Goal: Contribute content: Contribute content

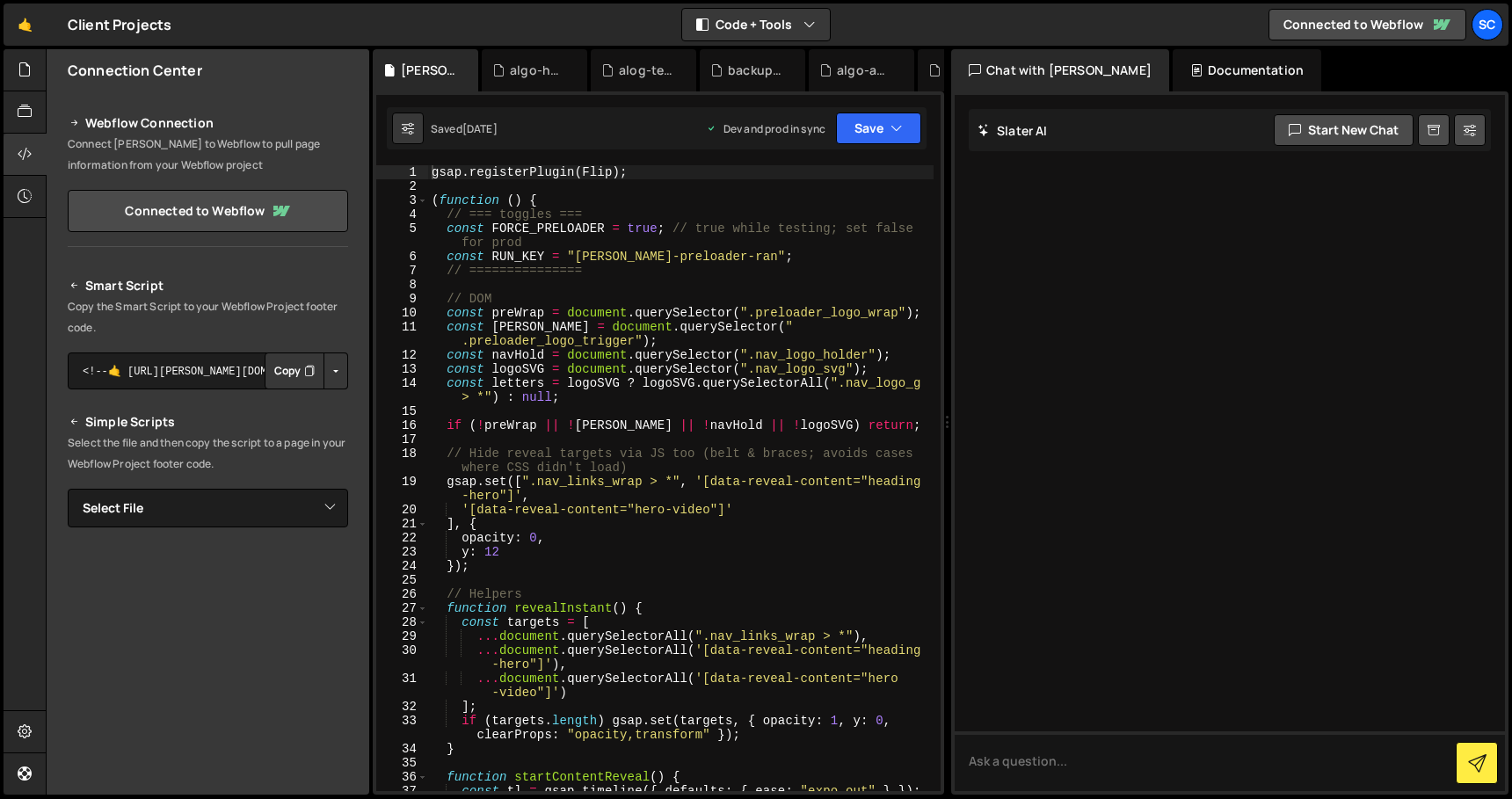
click at [632, 381] on div "gsap . registerPlugin ( Flip ) ; ( function ( ) { // === toggles === const FORC…" at bounding box center [680, 492] width 506 height 654
click at [633, 370] on div "gsap . registerPlugin ( Flip ) ; ( function ( ) { // === toggles === const FORC…" at bounding box center [680, 492] width 506 height 654
type textarea "})();"
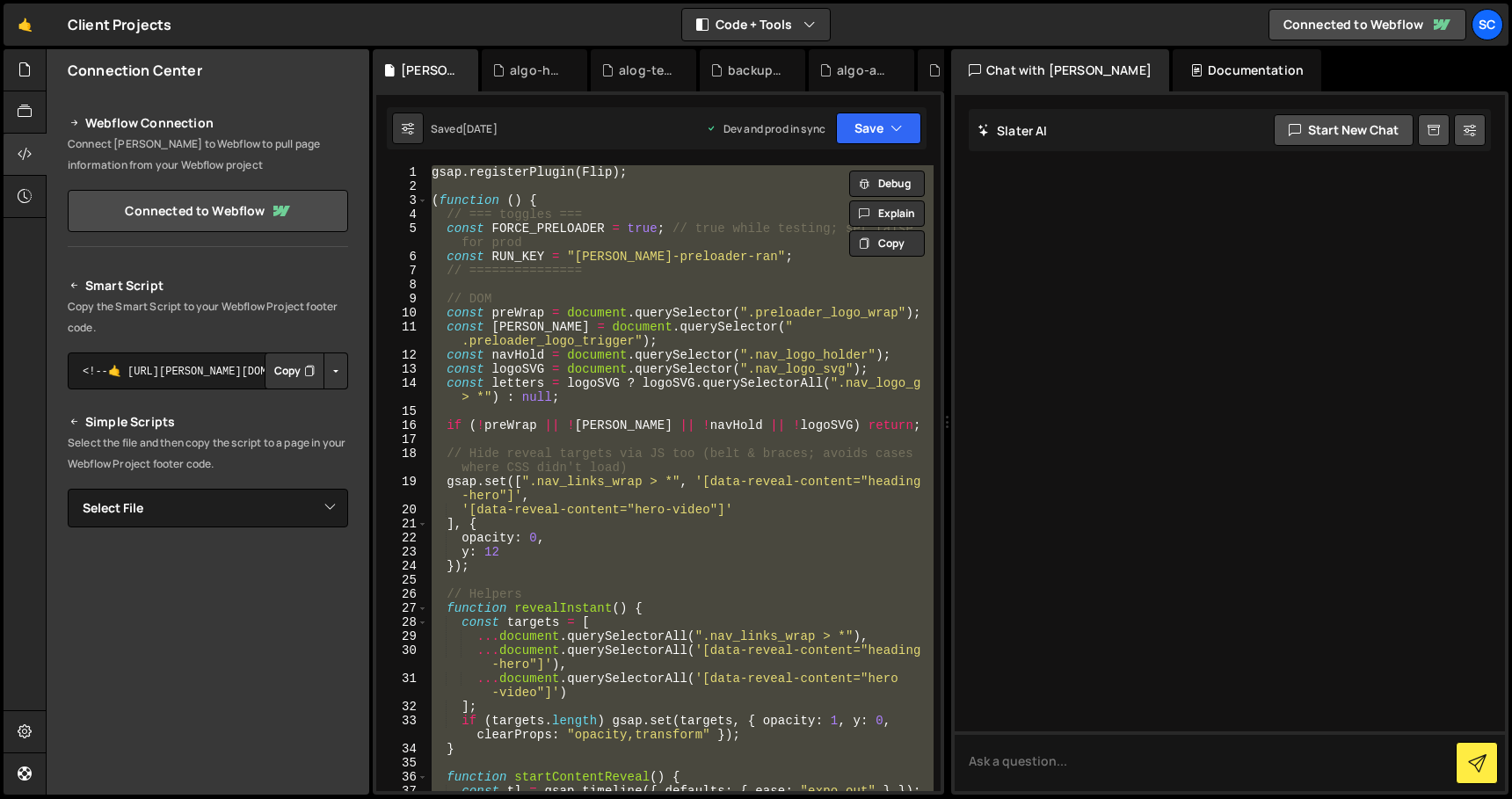
click at [1100, 281] on div at bounding box center [1230, 443] width 551 height 696
click at [1107, 752] on textarea at bounding box center [1230, 761] width 551 height 60
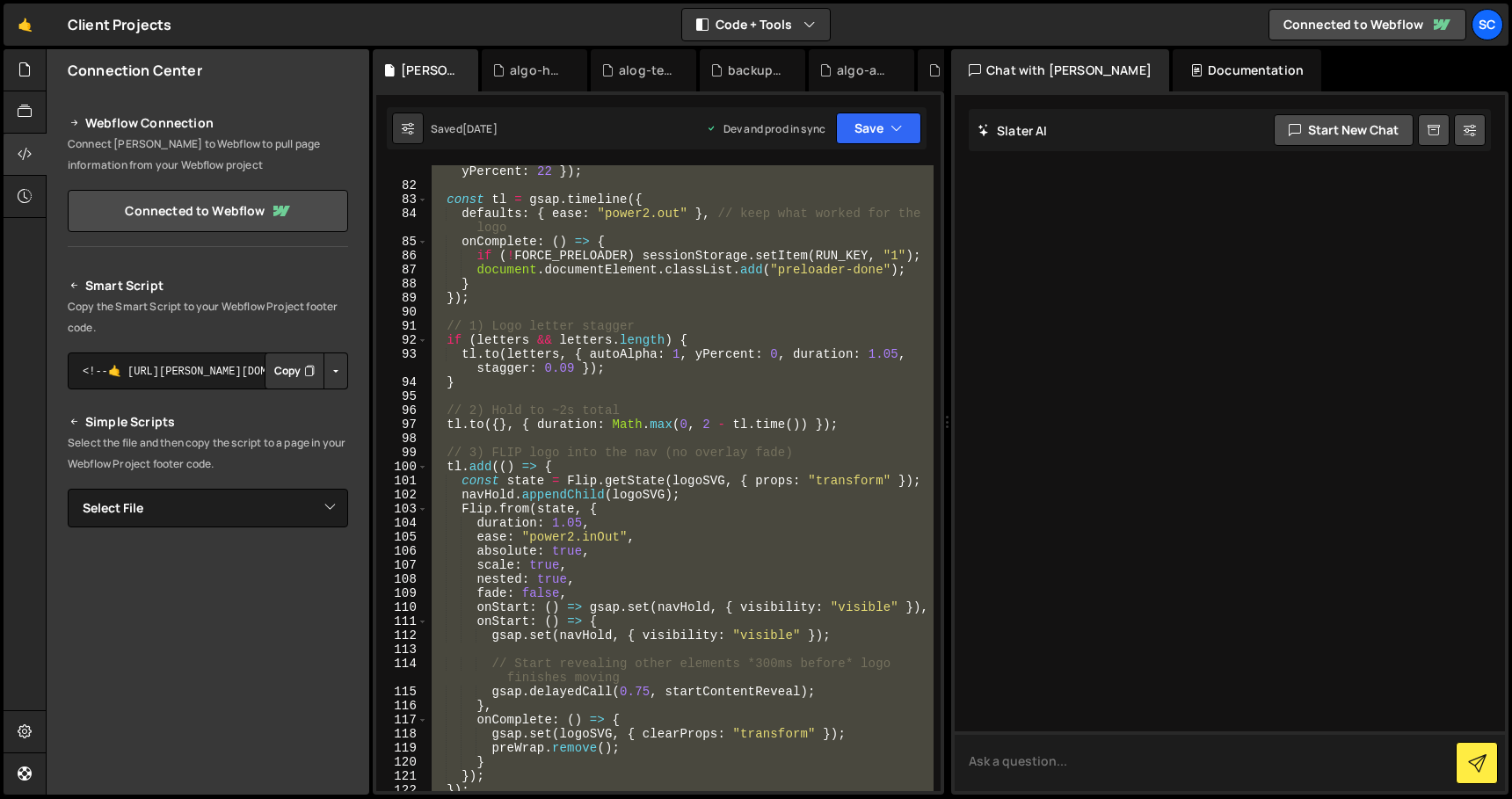
scroll to position [1761, 0]
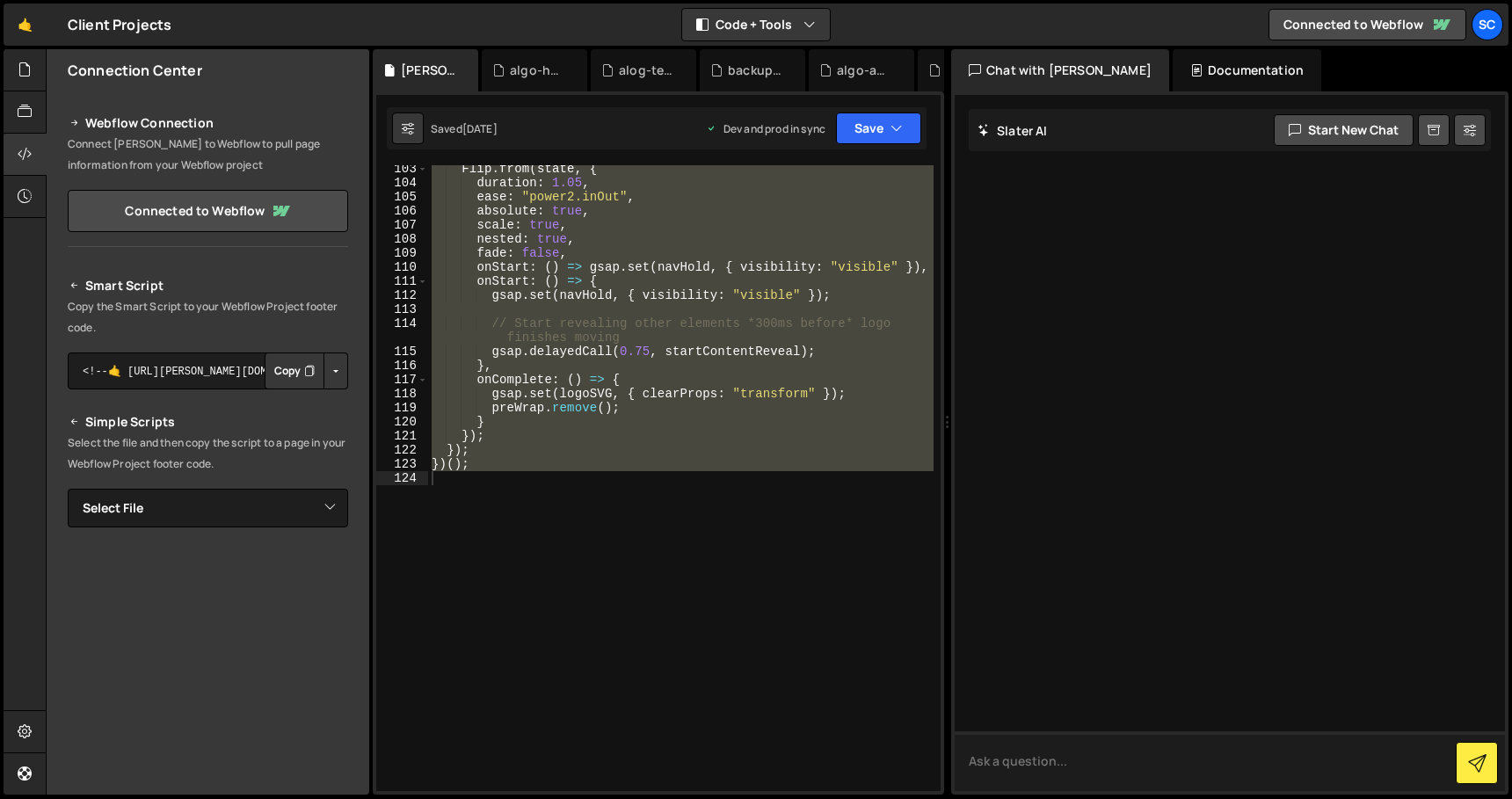
paste textarea "gsap.registerPlugin(Flip); (function () { // === toggles === const FORCE_PRELOA…"
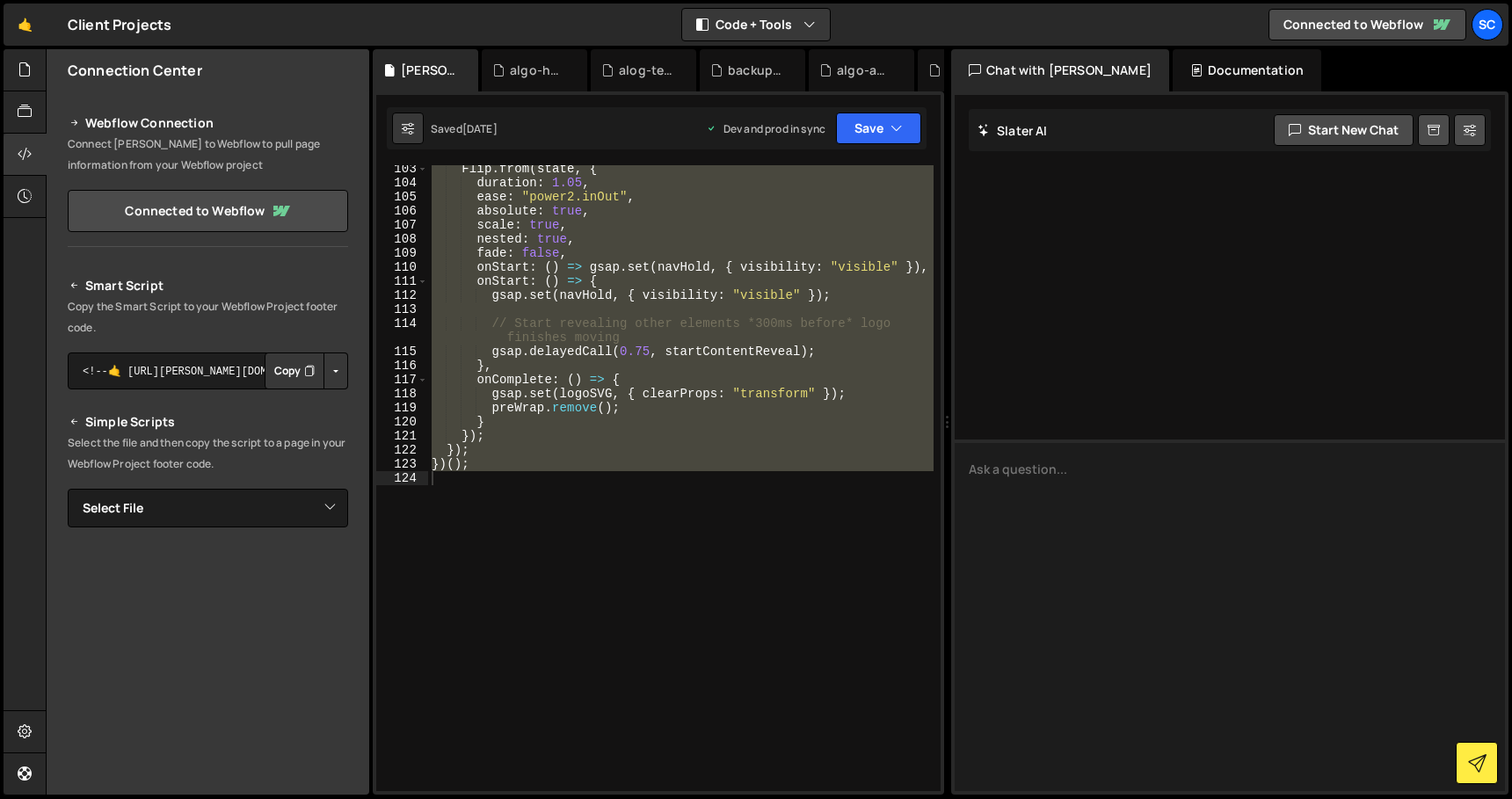
type textarea "gsap.registerPlugin(Flip); (function () { // === toggles === const FORCE_PRELOA…"
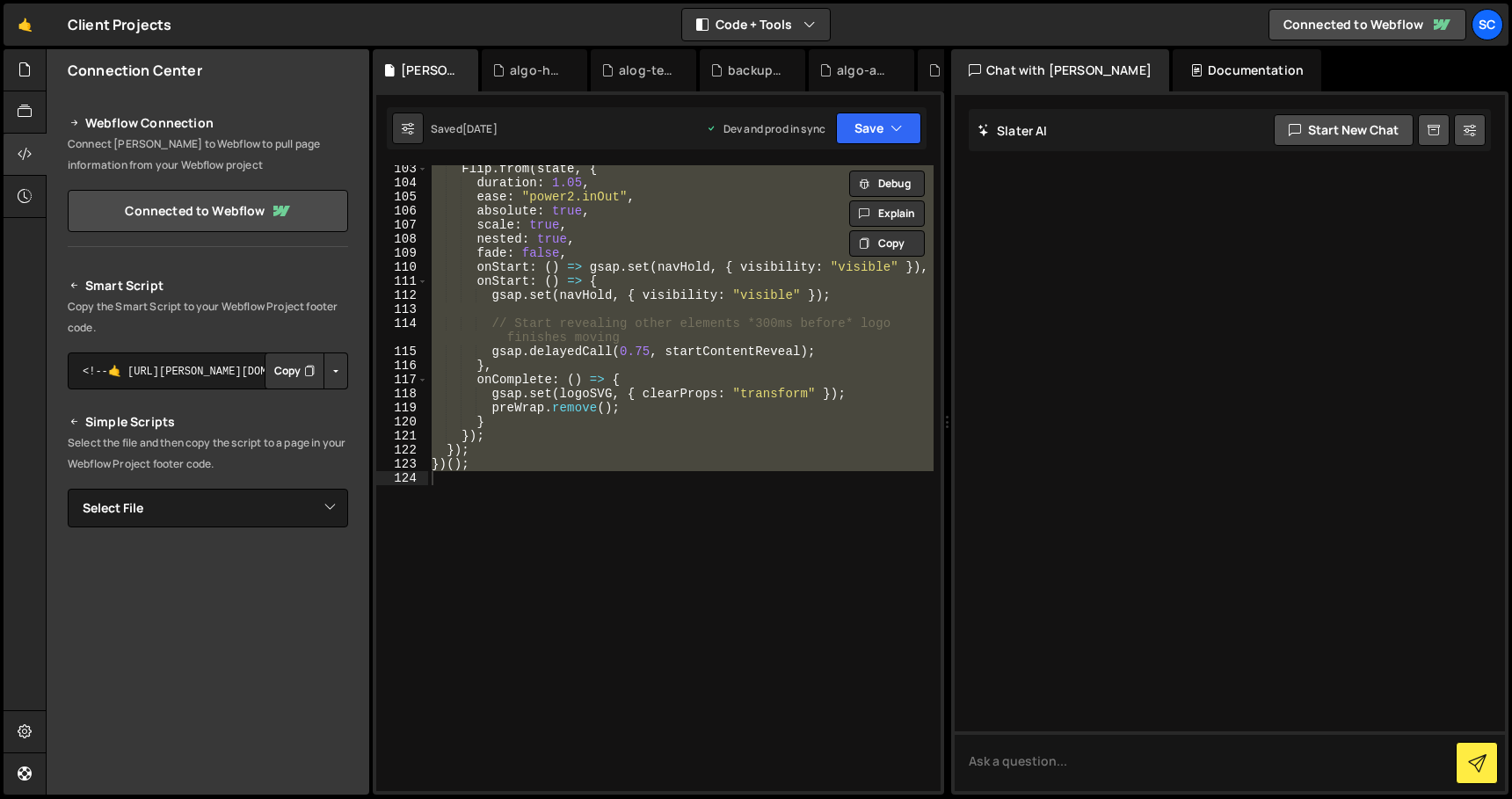
click at [598, 342] on div "Flip . from ( state , { duration : 1.05 , ease : "power2.inOut" , absolute : tr…" at bounding box center [680, 478] width 506 height 626
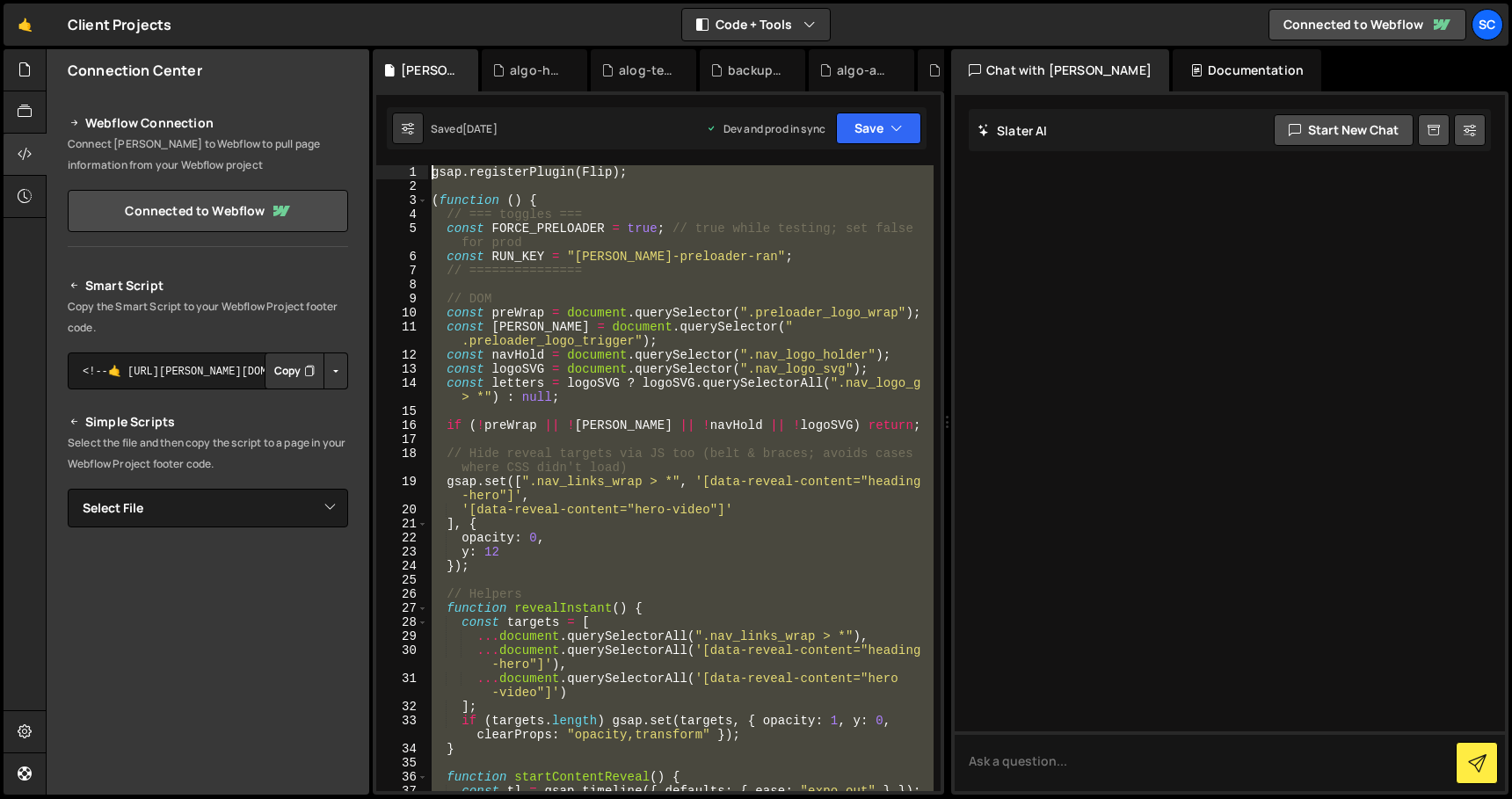
drag, startPoint x: 540, startPoint y: 513, endPoint x: 418, endPoint y: -58, distance: 583.9
click at [418, 0] on html "Projects [GEOGRAPHIC_DATA] Blog Sc Projects Your Teams Account Upgrade Logout" at bounding box center [756, 400] width 1512 height 799
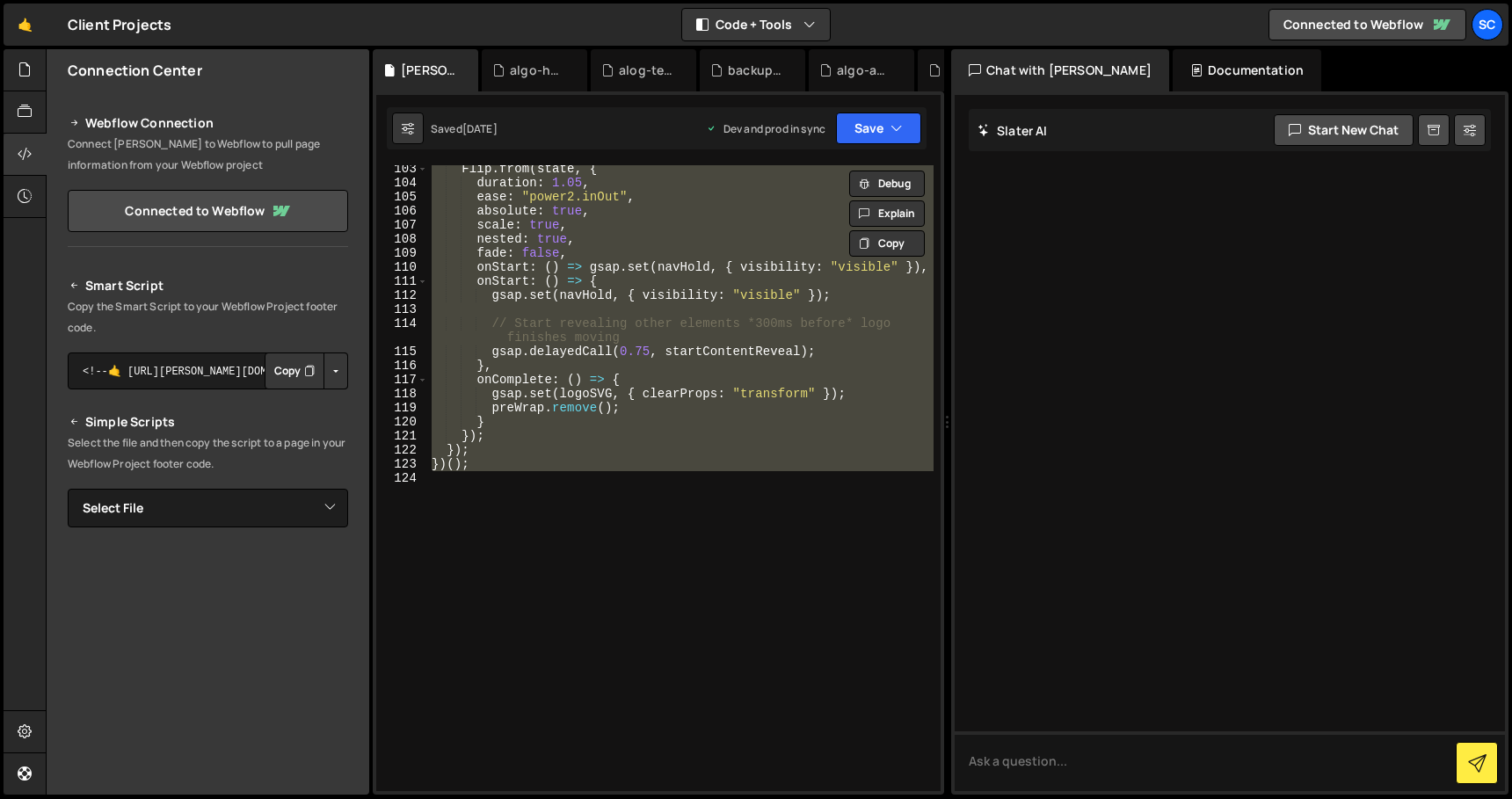
scroll to position [1761, 0]
paste textarea "})();"
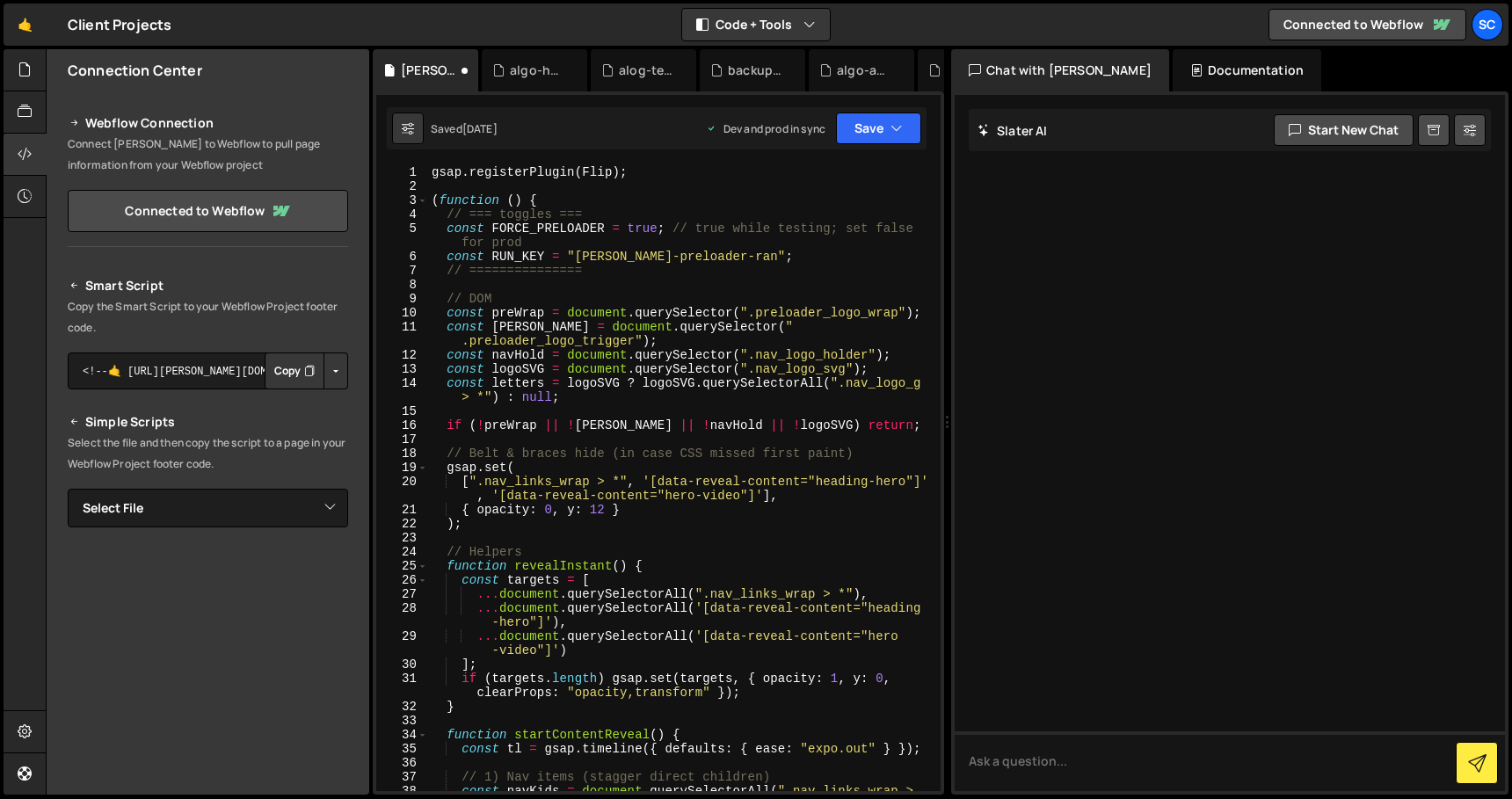
scroll to position [0, 0]
click at [887, 122] on button "Save" at bounding box center [877, 128] width 85 height 32
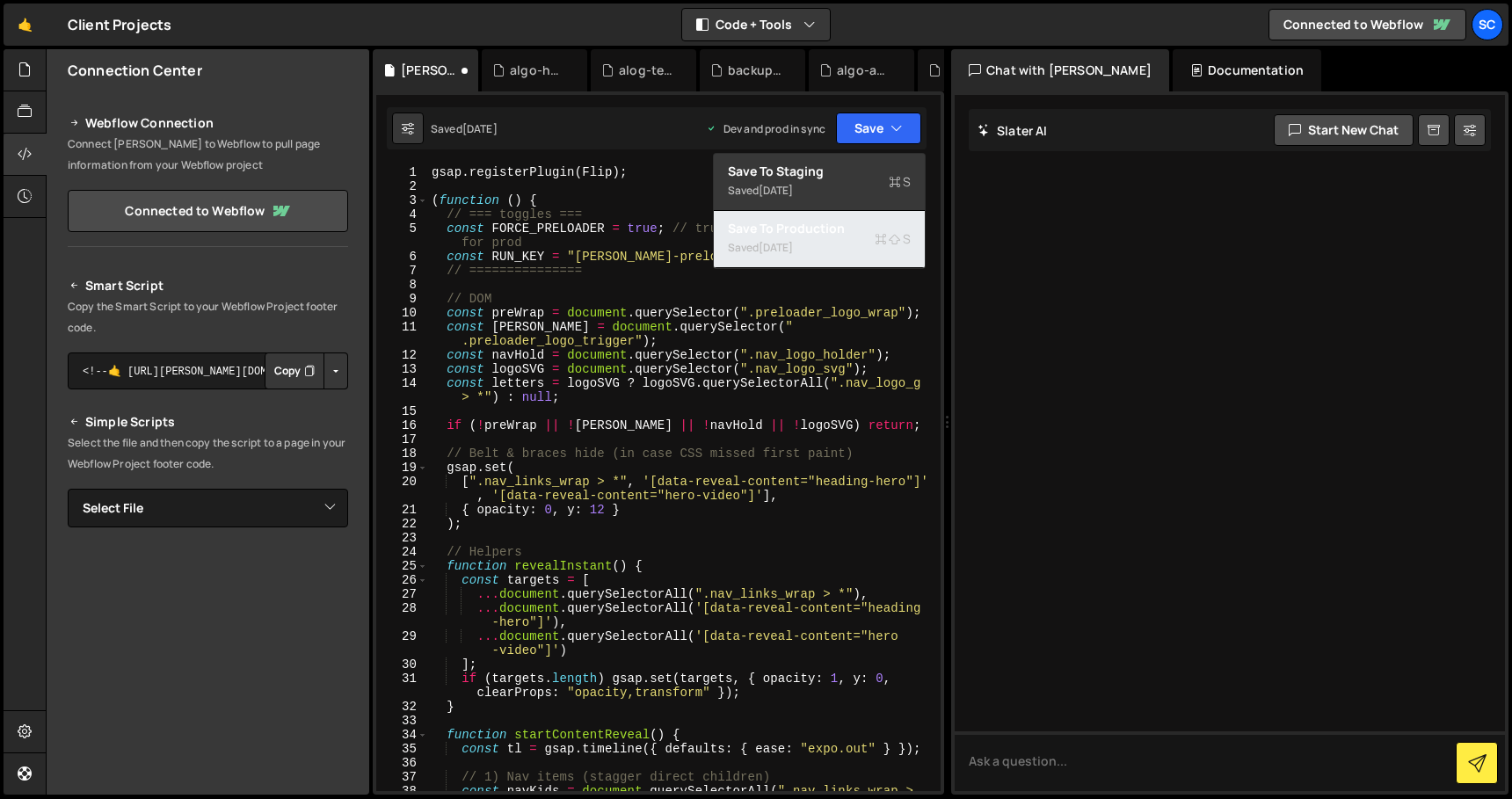
click at [824, 242] on div "Saved [DATE]" at bounding box center [818, 248] width 183 height 21
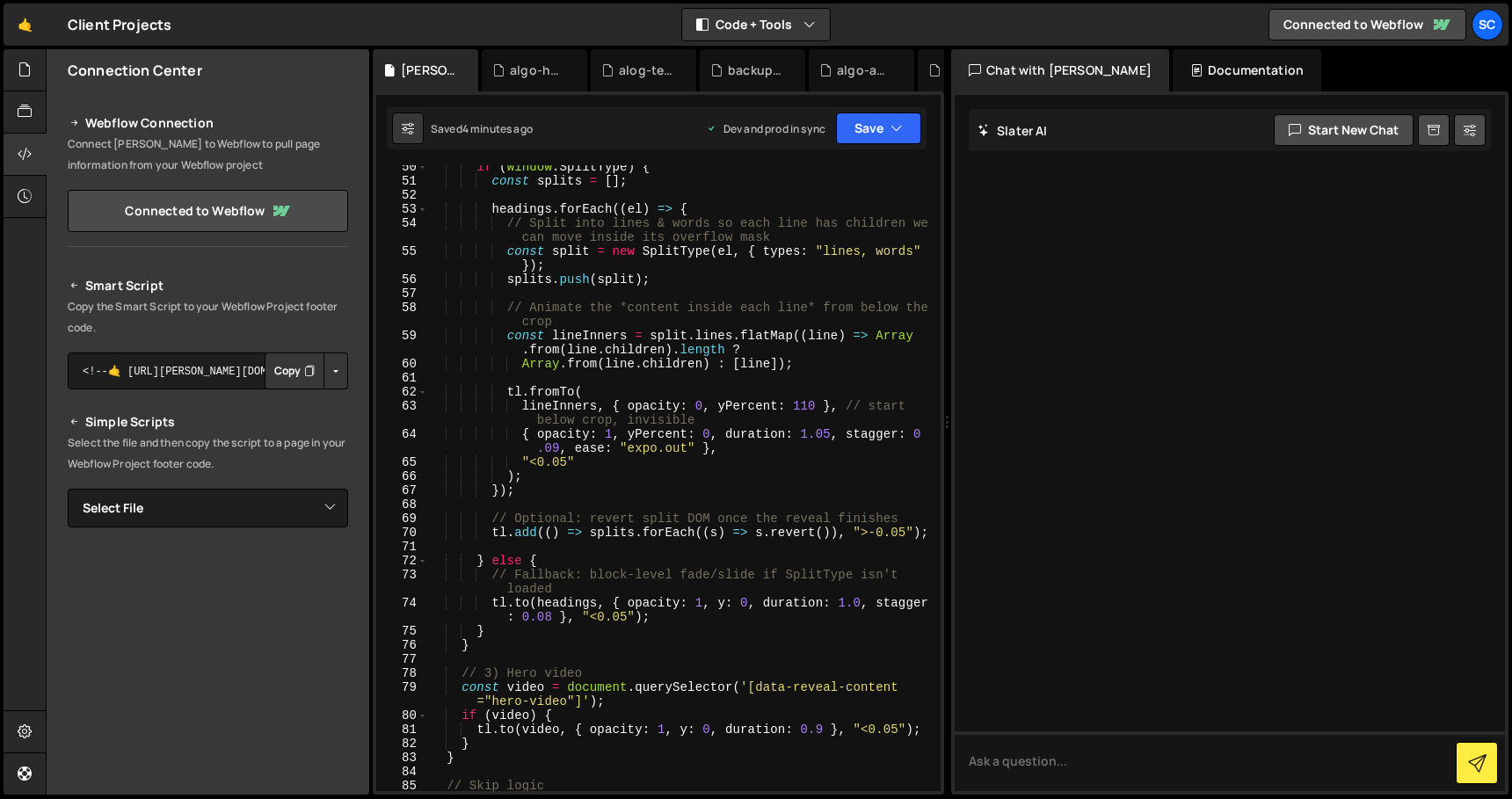
scroll to position [868, 0]
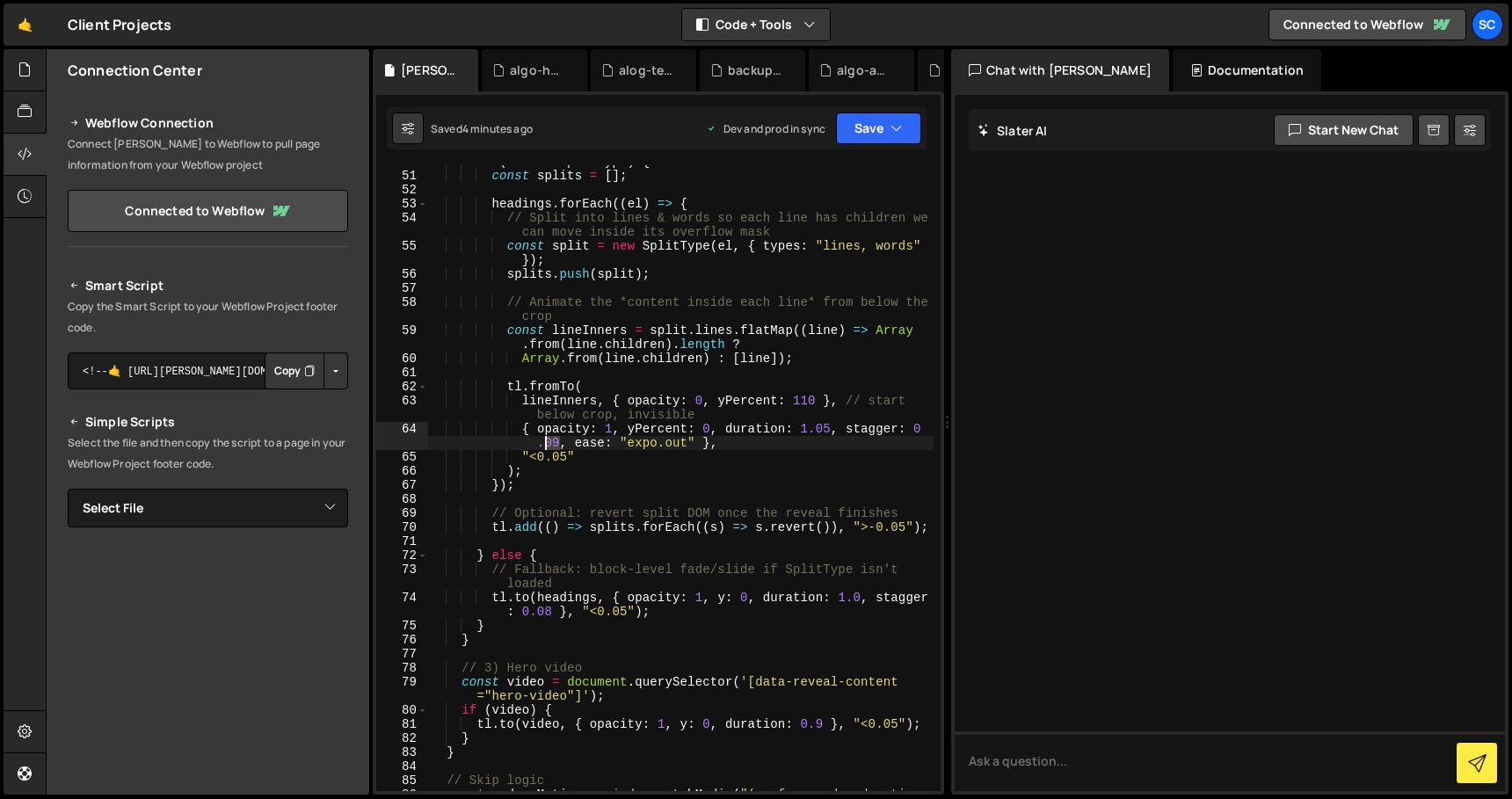
drag, startPoint x: 557, startPoint y: 441, endPoint x: 546, endPoint y: 443, distance: 11.2
click at [546, 443] on div "if ( window . SplitType ) { const splits = [ ] ; headings . forEach (( el ) => …" at bounding box center [680, 488] width 506 height 668
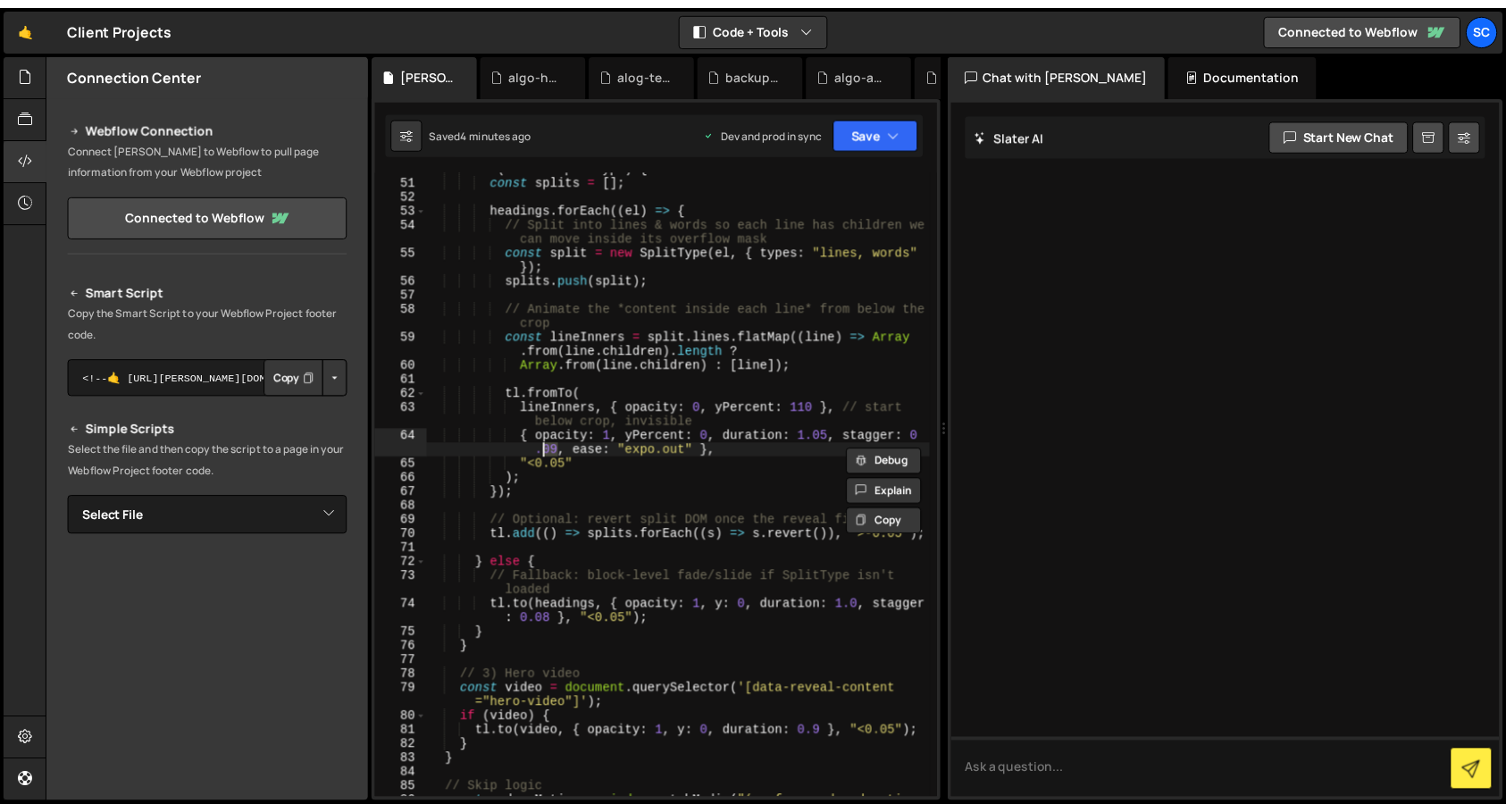
scroll to position [0, 36]
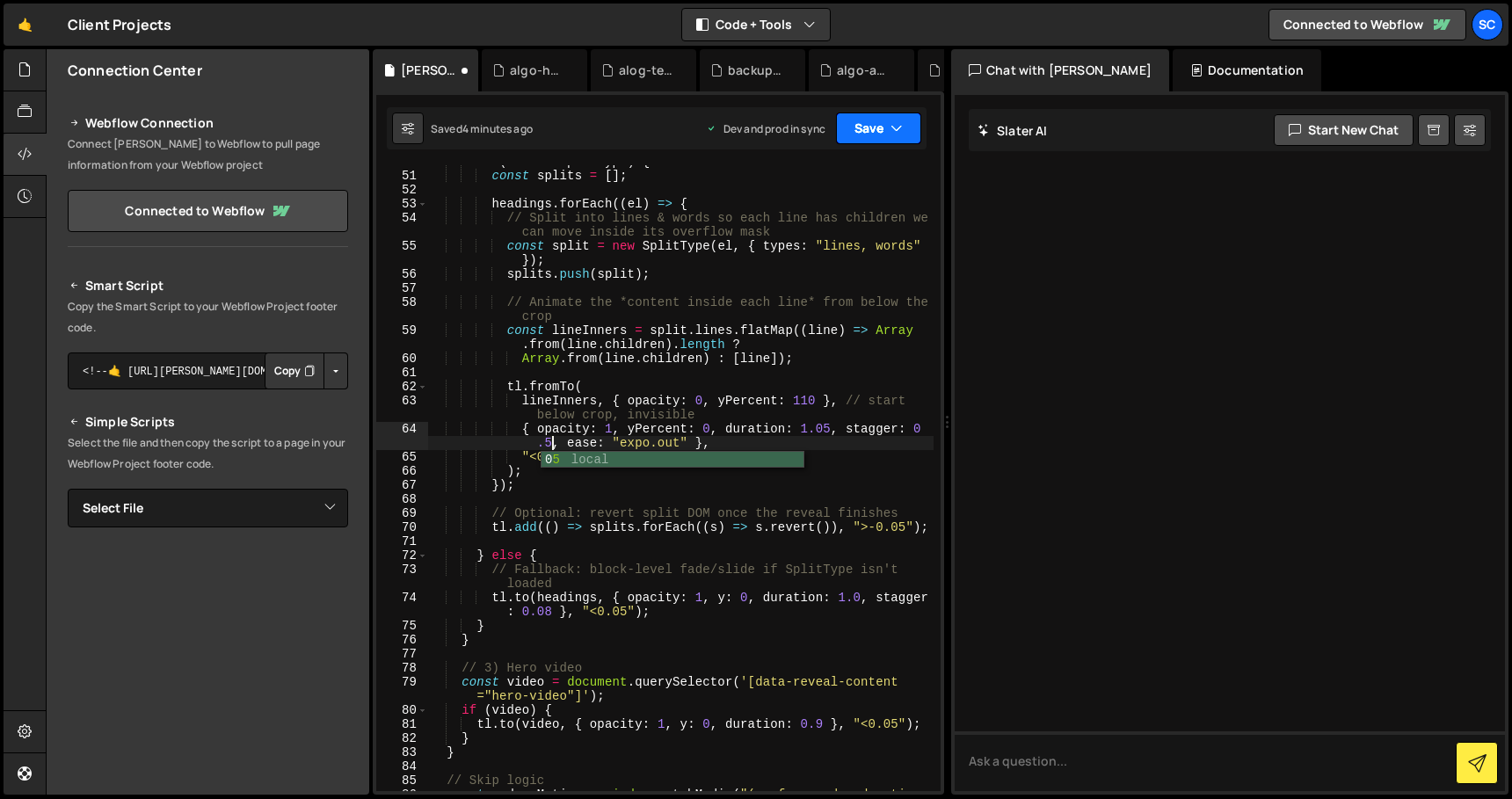
click at [887, 126] on button "Save" at bounding box center [877, 128] width 85 height 32
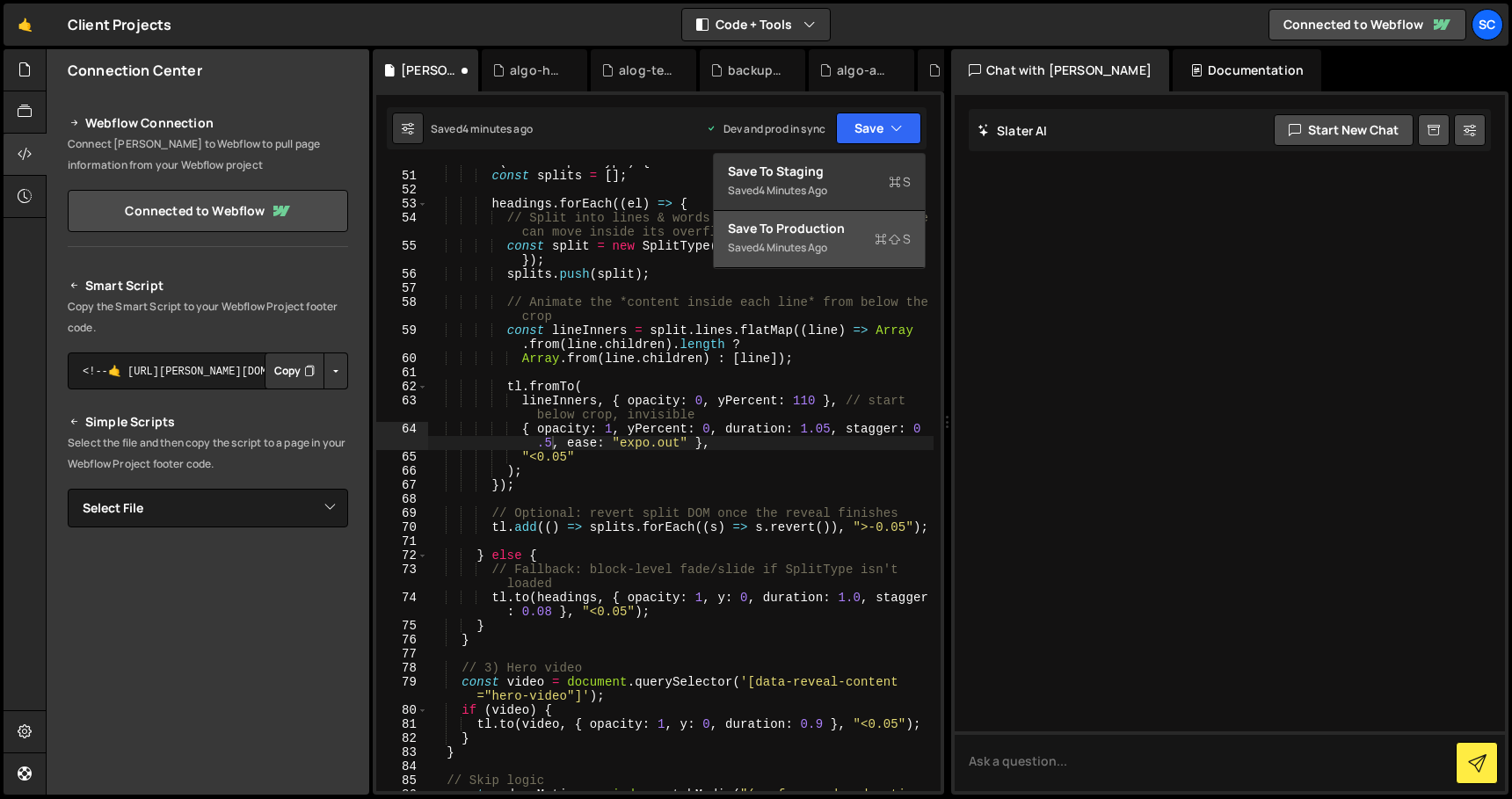
click at [804, 237] on div "Saved 4 minutes ago" at bounding box center [818, 248] width 183 height 21
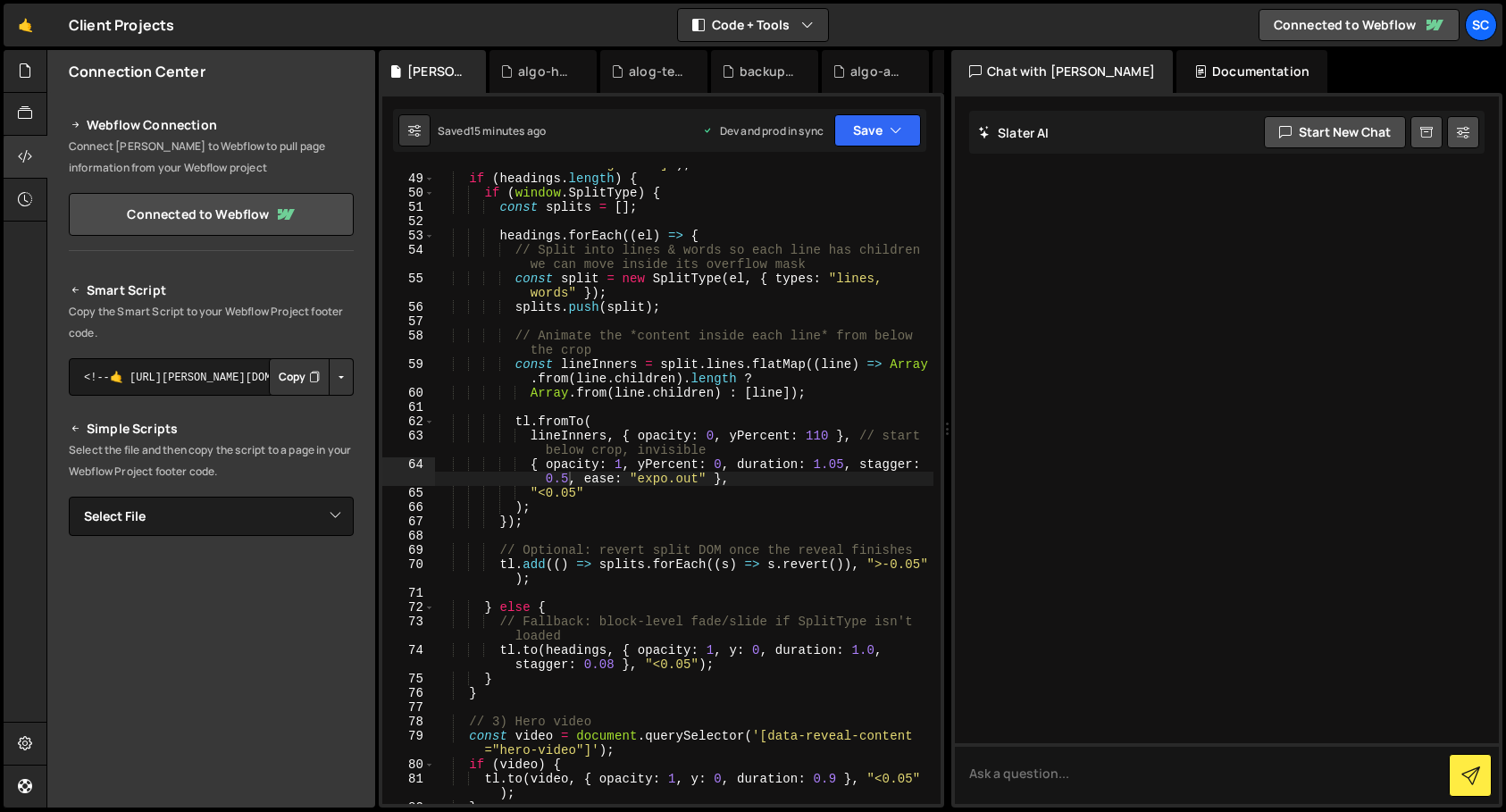
scroll to position [0, 15]
click at [661, 302] on div "const headings = document . querySelectorAll ( '[data-reveal -content="heading-…" at bounding box center [684, 482] width 498 height 679
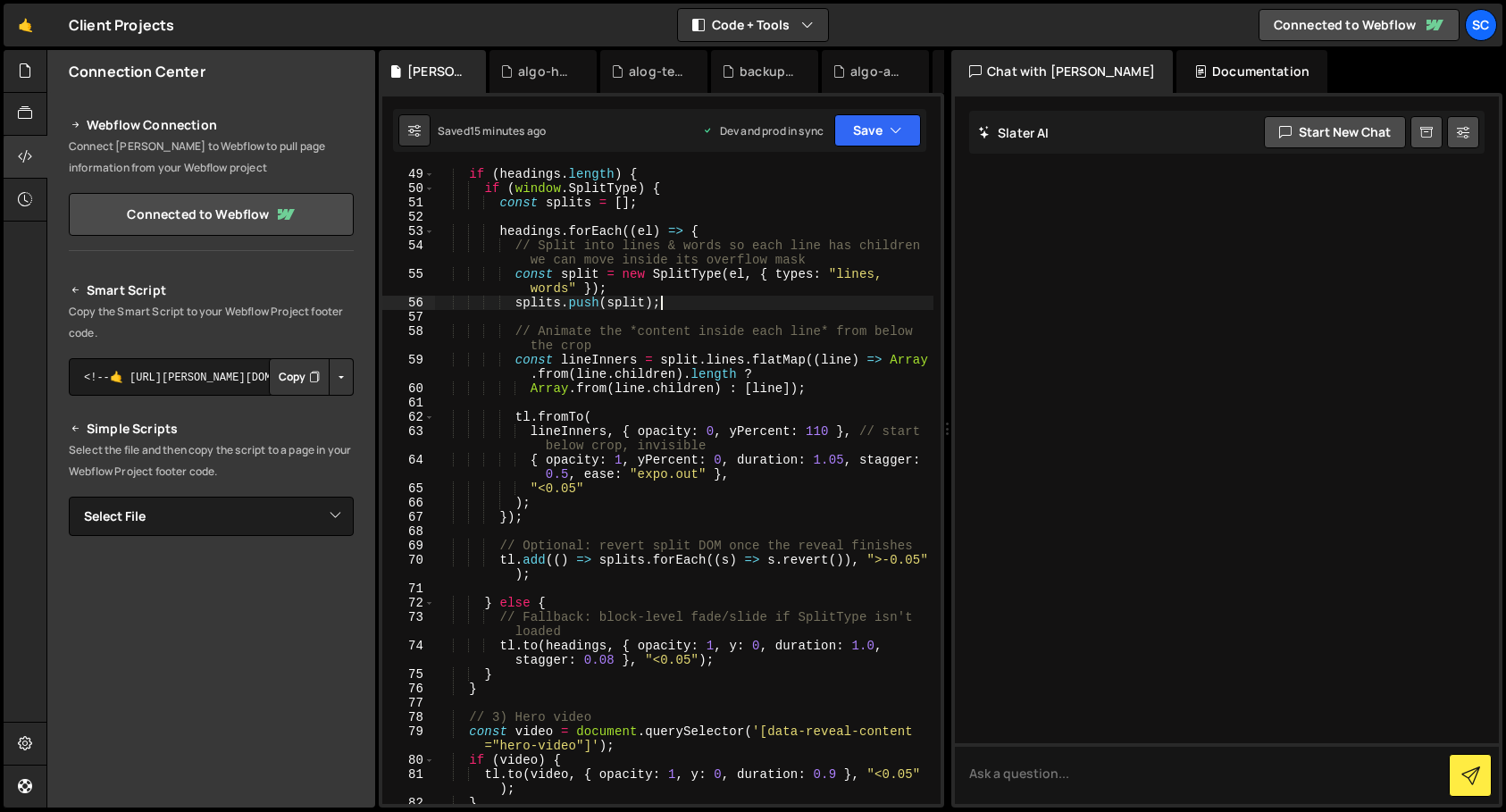
scroll to position [0, 2]
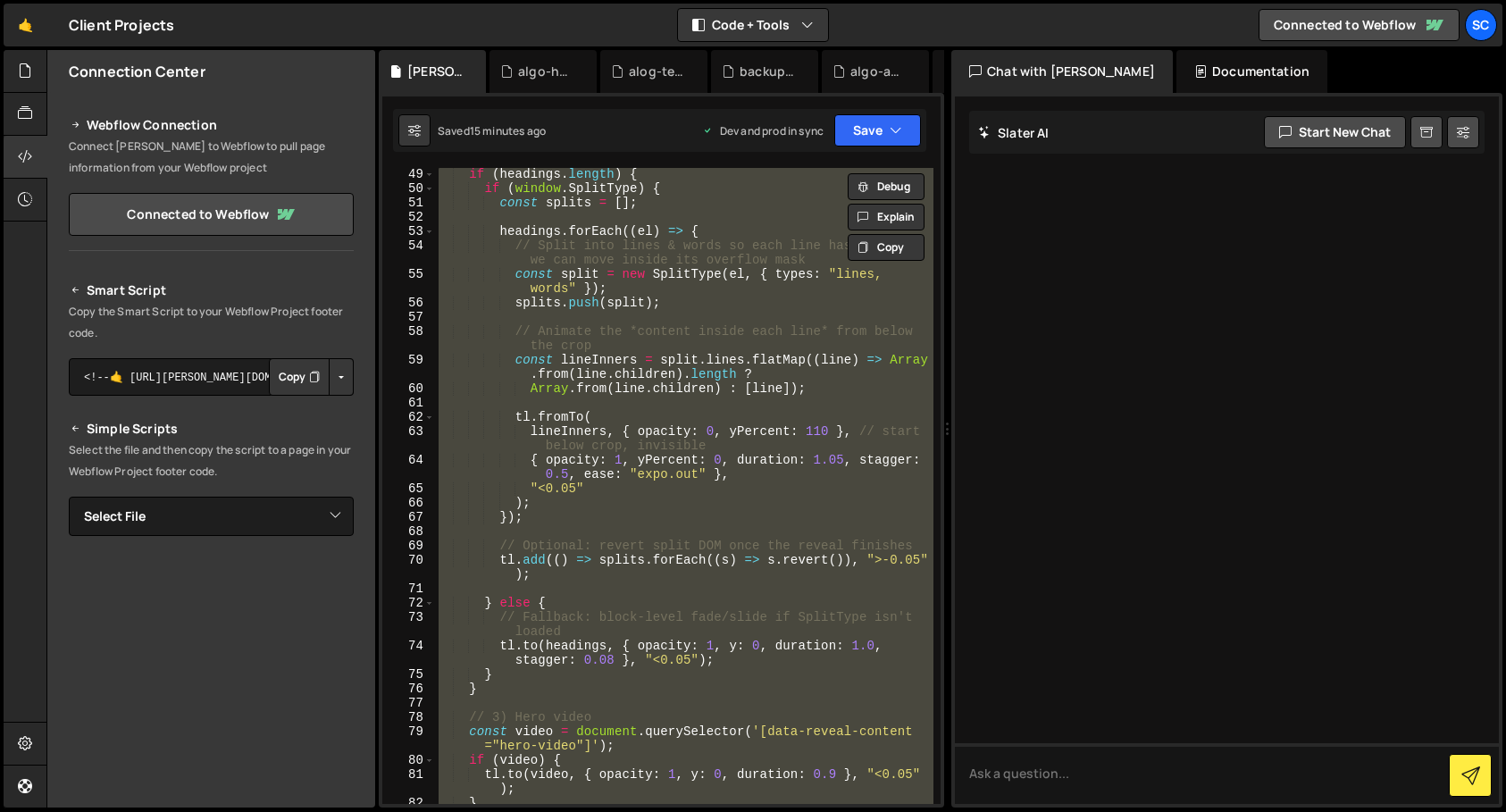
paste textarea
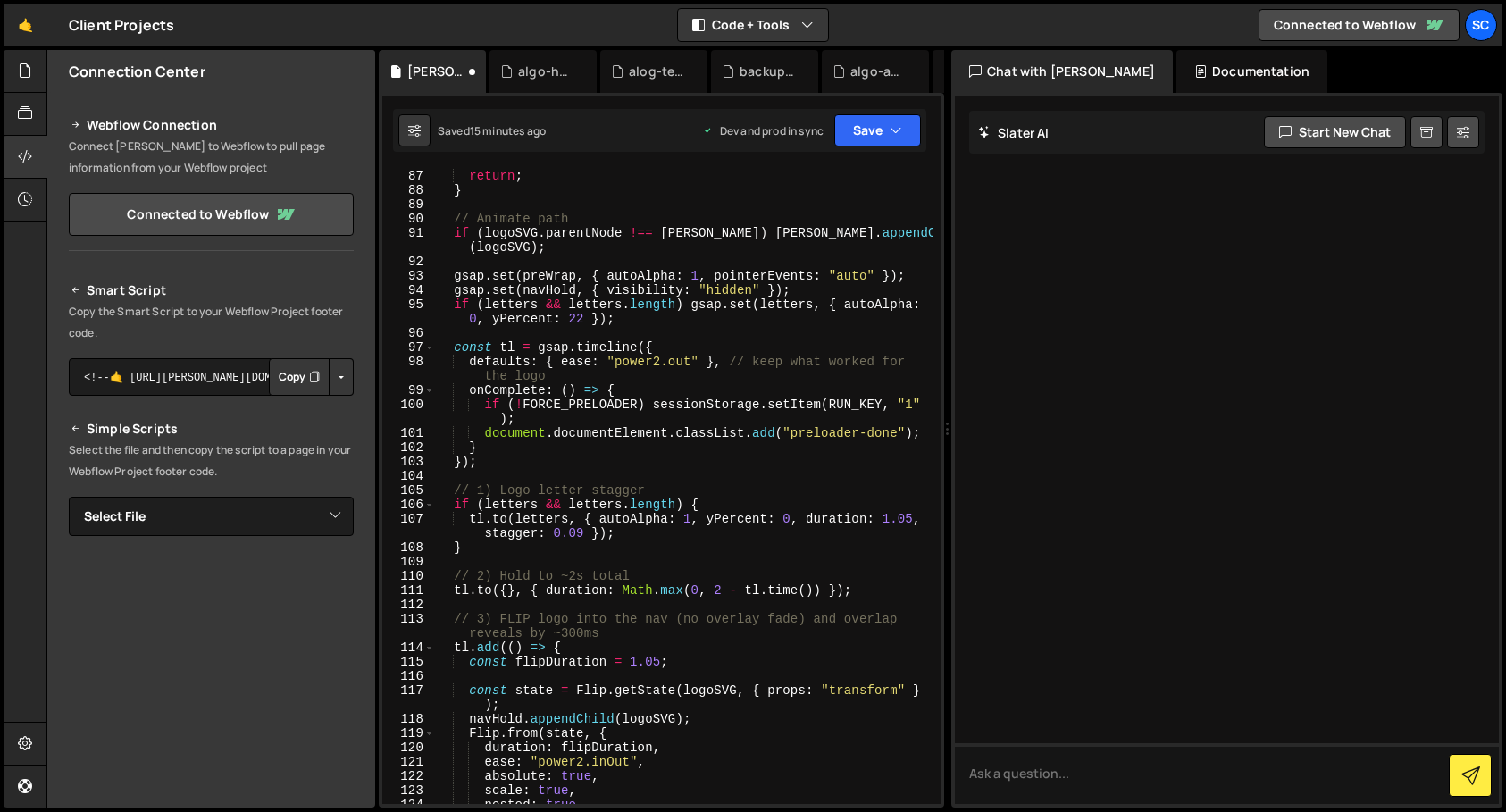
scroll to position [0, 0]
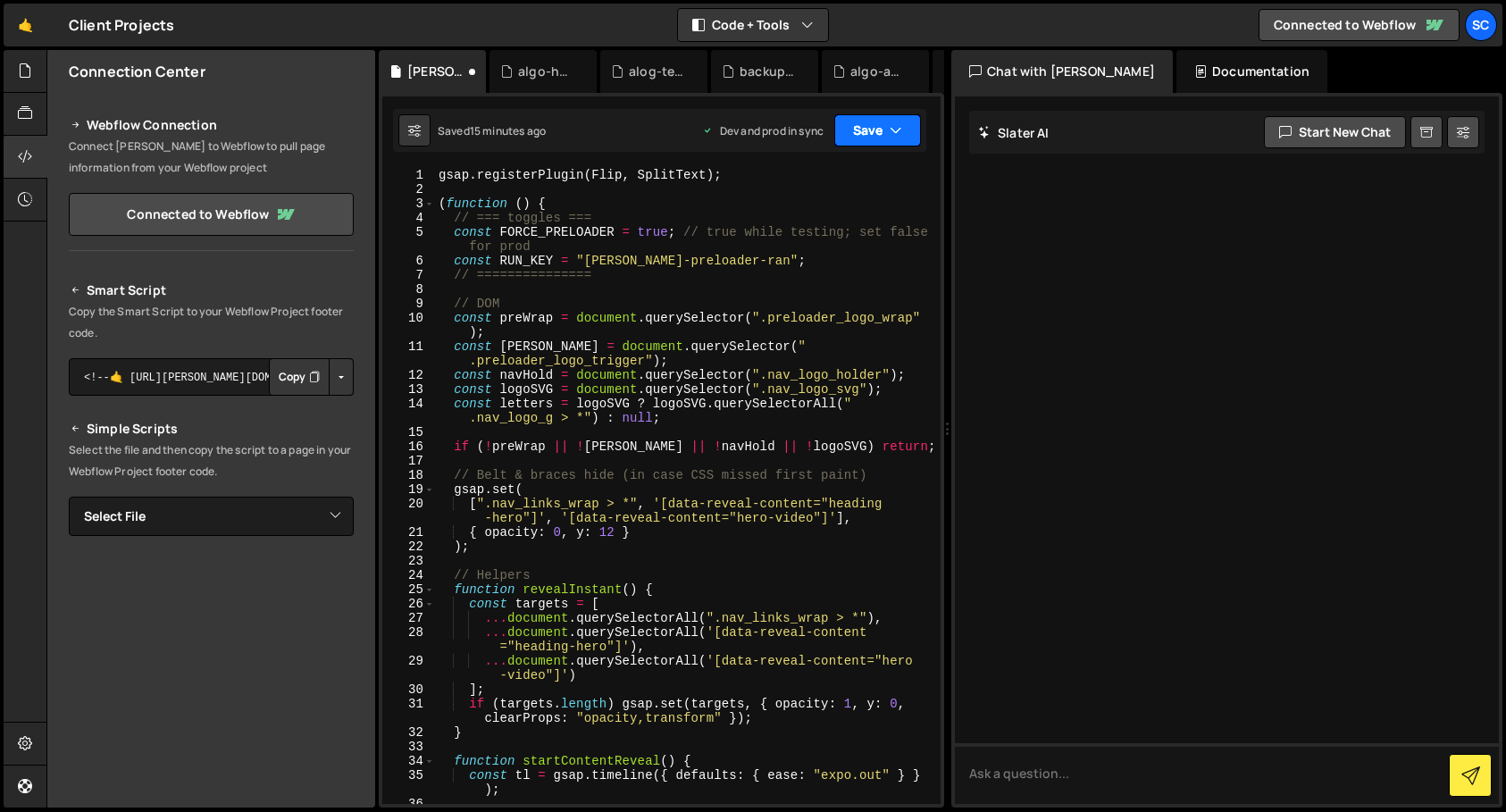
click at [868, 135] on button "Save" at bounding box center [877, 130] width 86 height 32
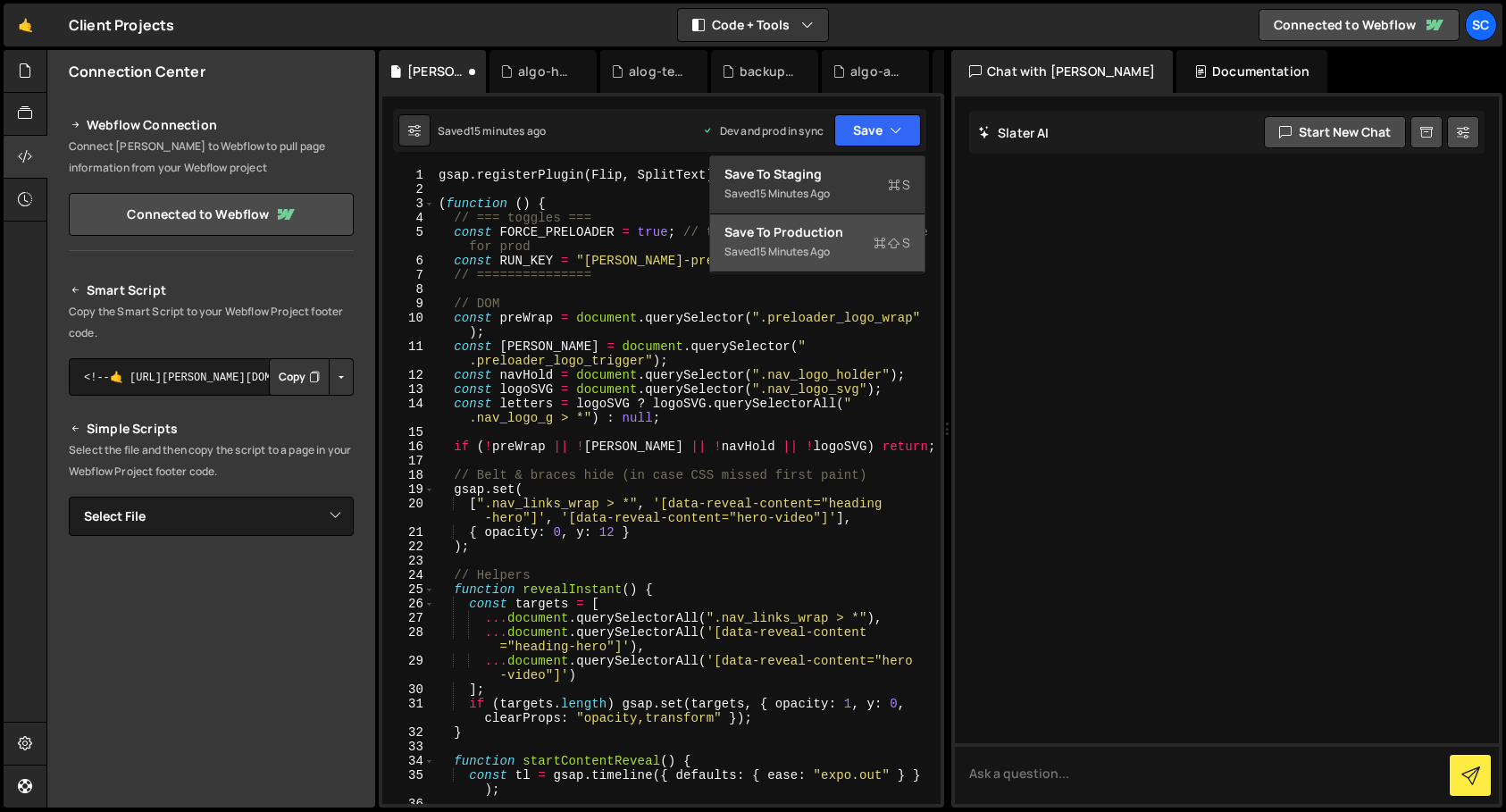
click at [845, 242] on div "Saved 15 minutes ago" at bounding box center [817, 252] width 186 height 21
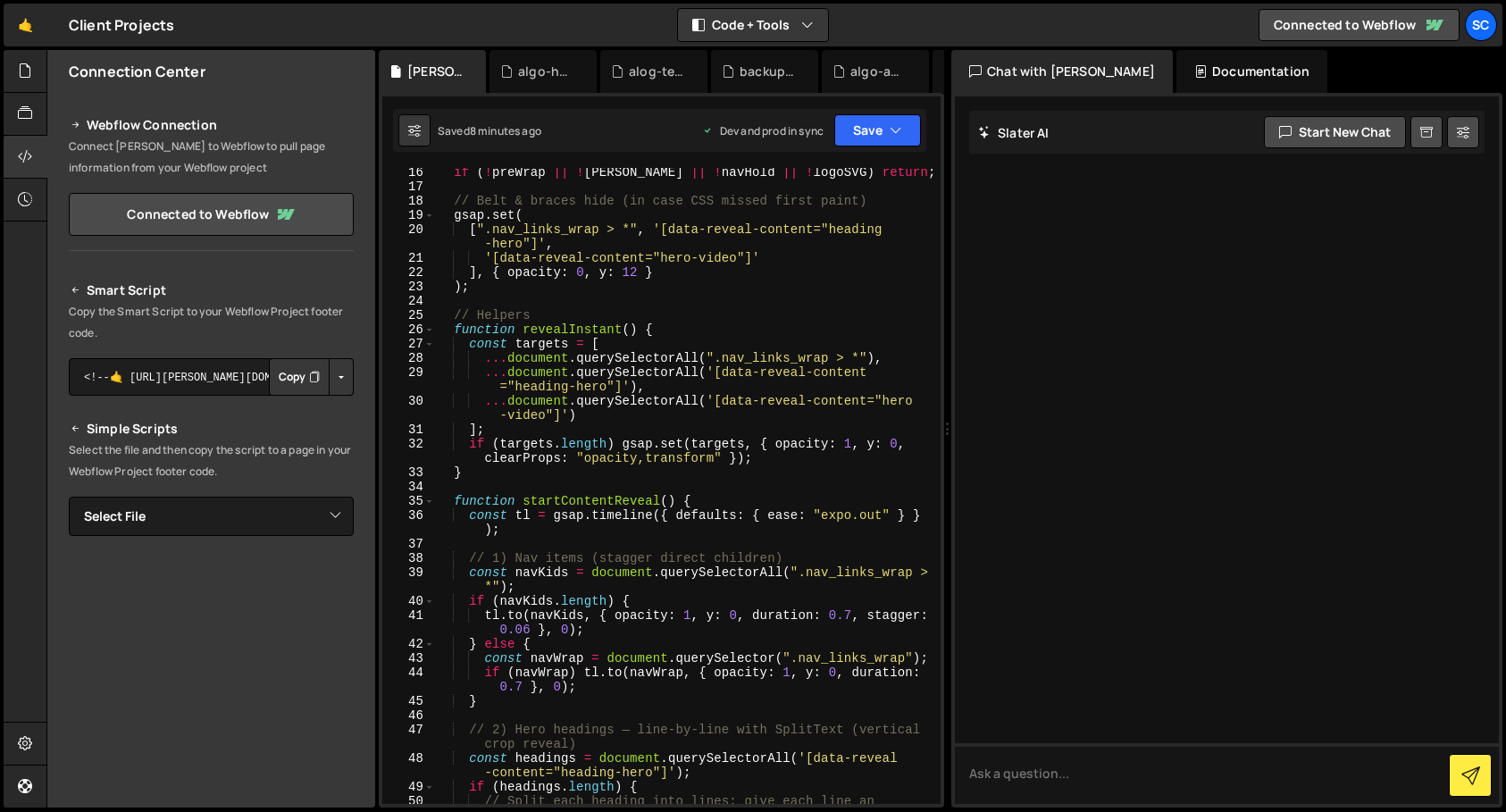
scroll to position [207, 0]
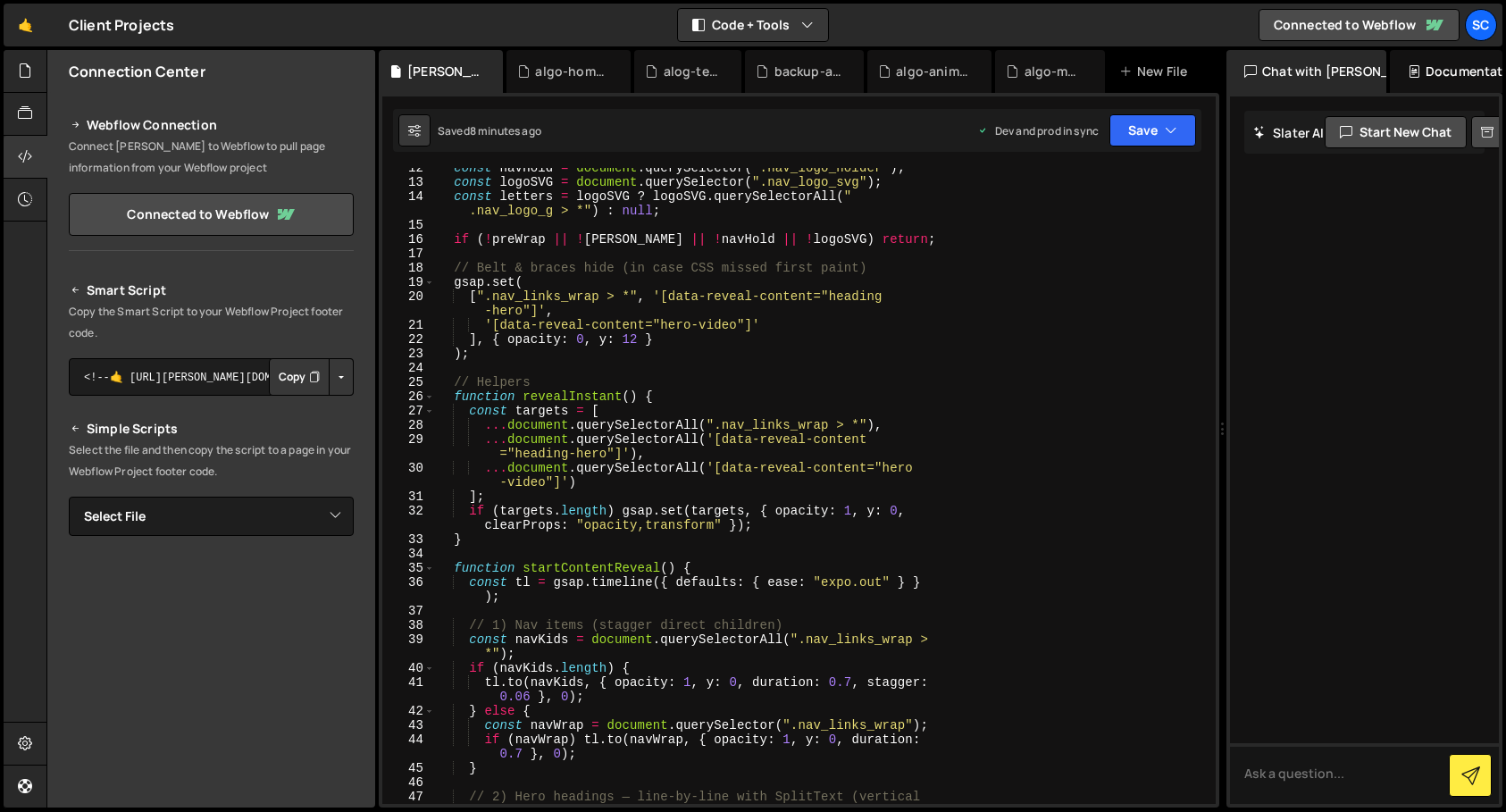
drag, startPoint x: 948, startPoint y: 369, endPoint x: 936, endPoint y: 410, distance: 42.7
click at [1216, 372] on div "Files New File Javascript files 0 algo-animation2_wrap.js 0 0 algo-home-page-ma…" at bounding box center [776, 428] width 1459 height 759
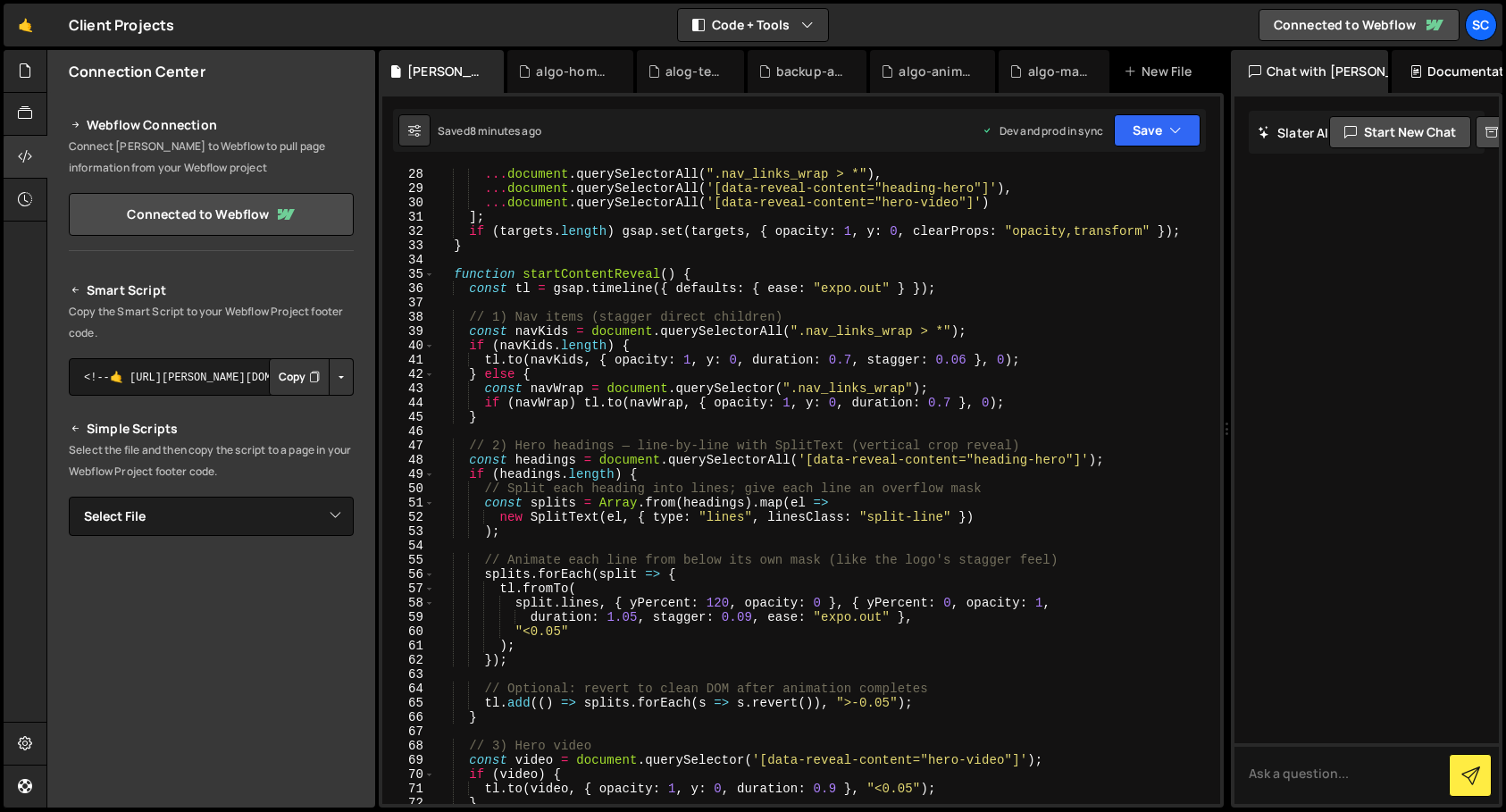
scroll to position [389, 0]
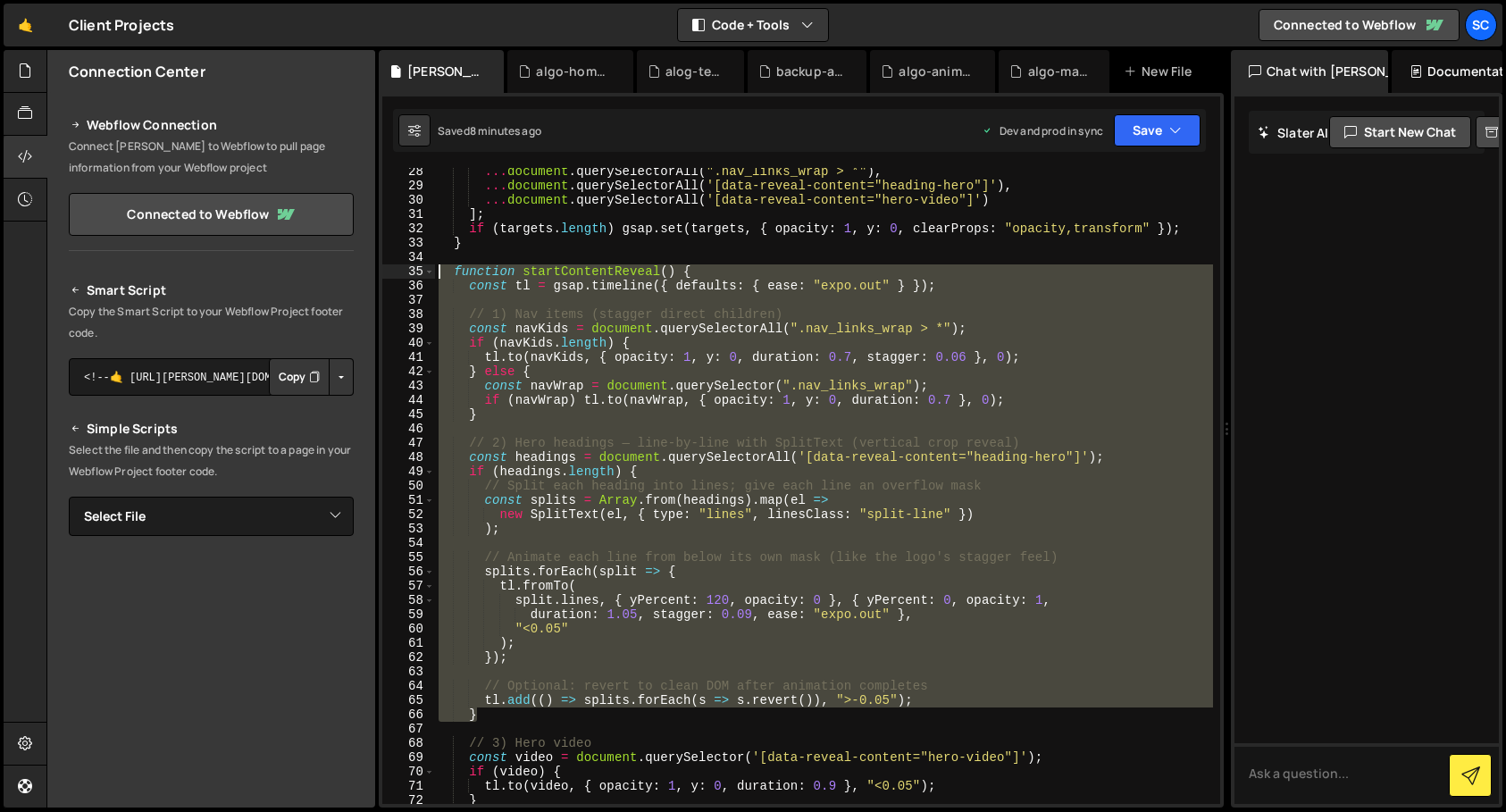
drag, startPoint x: 508, startPoint y: 721, endPoint x: 417, endPoint y: 274, distance: 456.2
click at [417, 274] on div "} 28 29 30 31 32 33 34 35 36 37 38 39 40 41 42 43 44 45 46 47 48 49 50 51 52 53…" at bounding box center [802, 486] width 838 height 636
paste textarea "}"
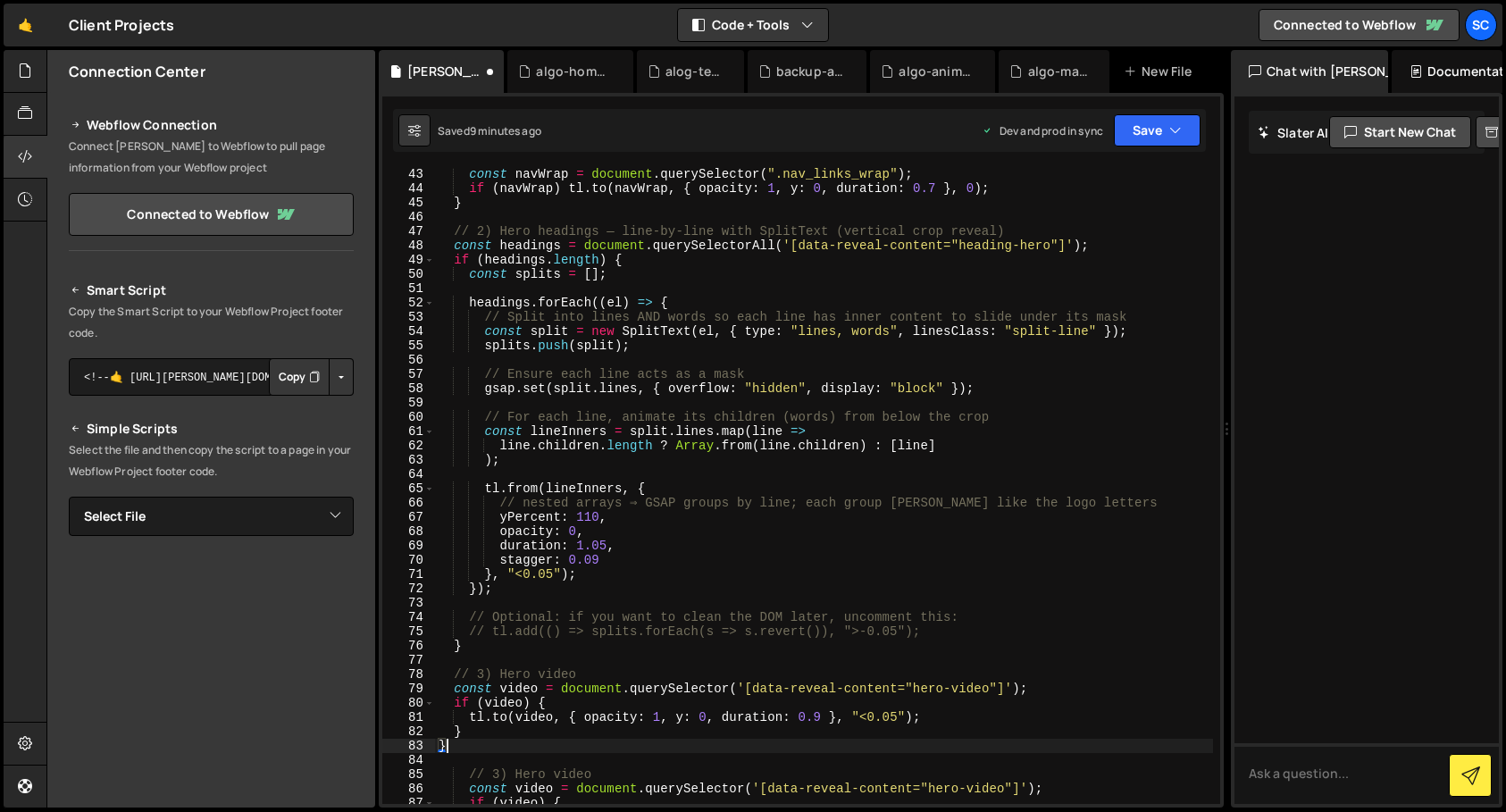
scroll to position [600, 0]
click at [1183, 133] on button "Save" at bounding box center [1157, 130] width 86 height 32
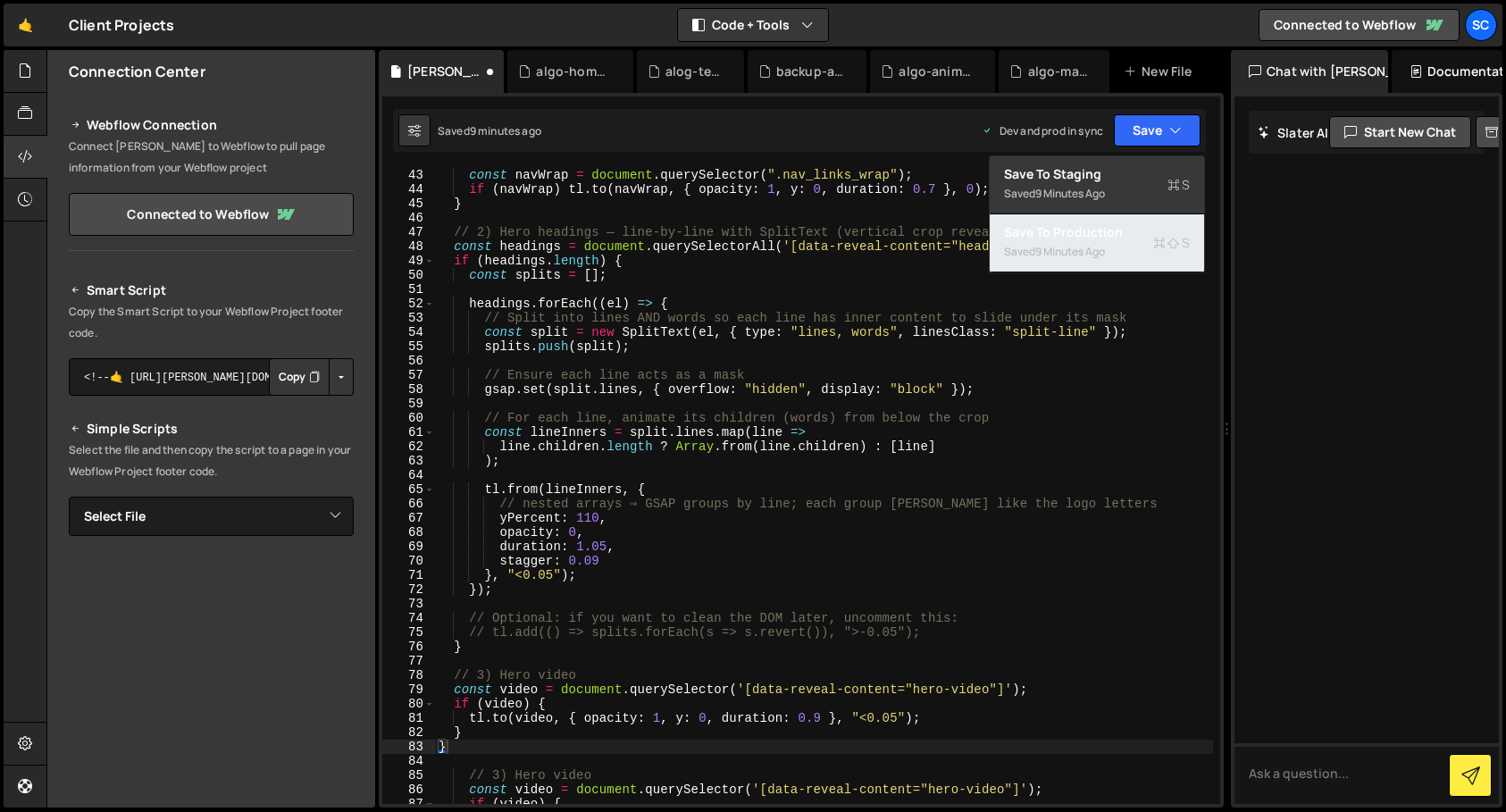
click at [1113, 246] on div "Saved 9 minutes ago" at bounding box center [1097, 252] width 186 height 21
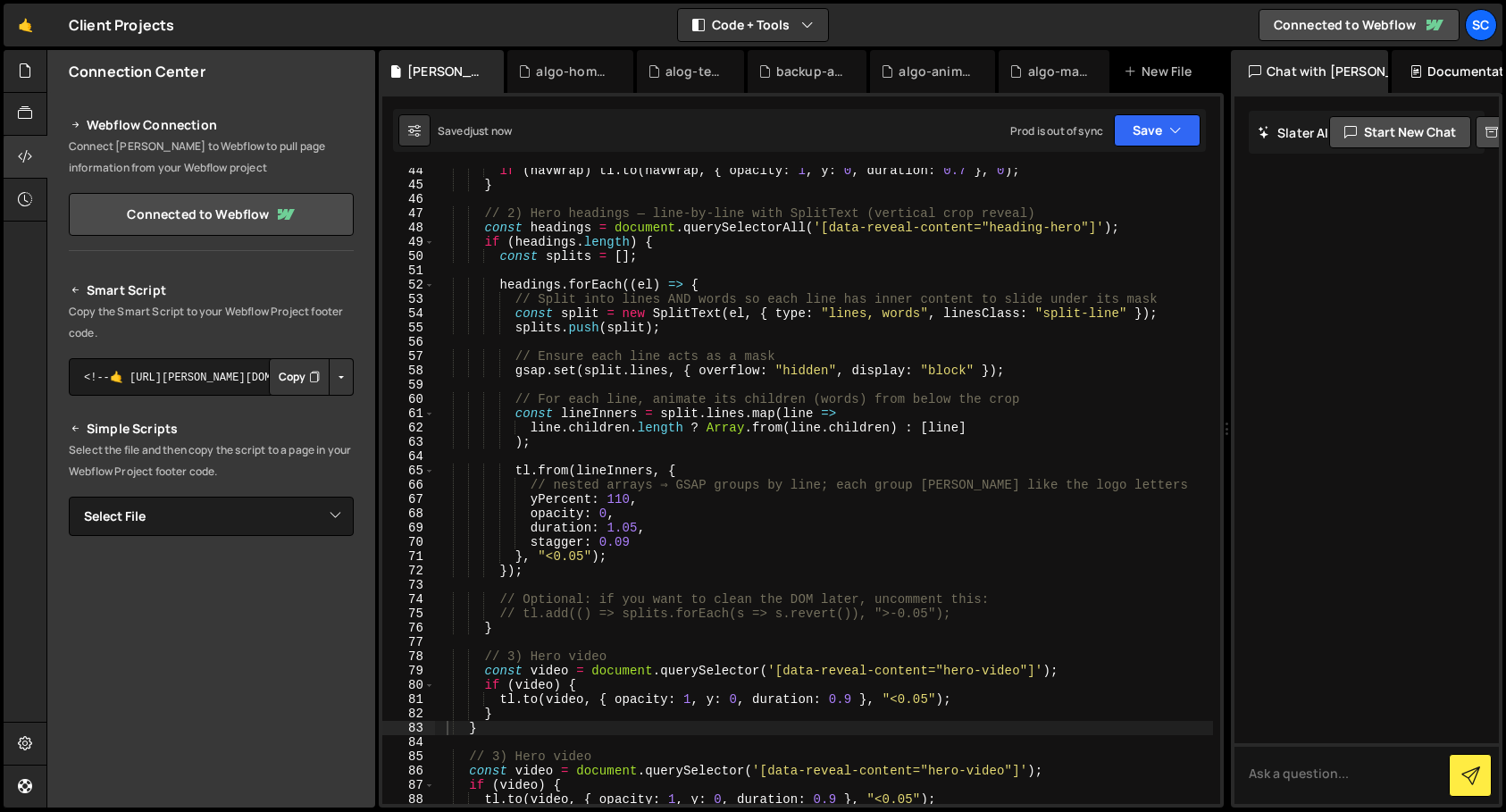
scroll to position [618, 0]
click at [1181, 137] on icon "button" at bounding box center [1176, 130] width 13 height 17
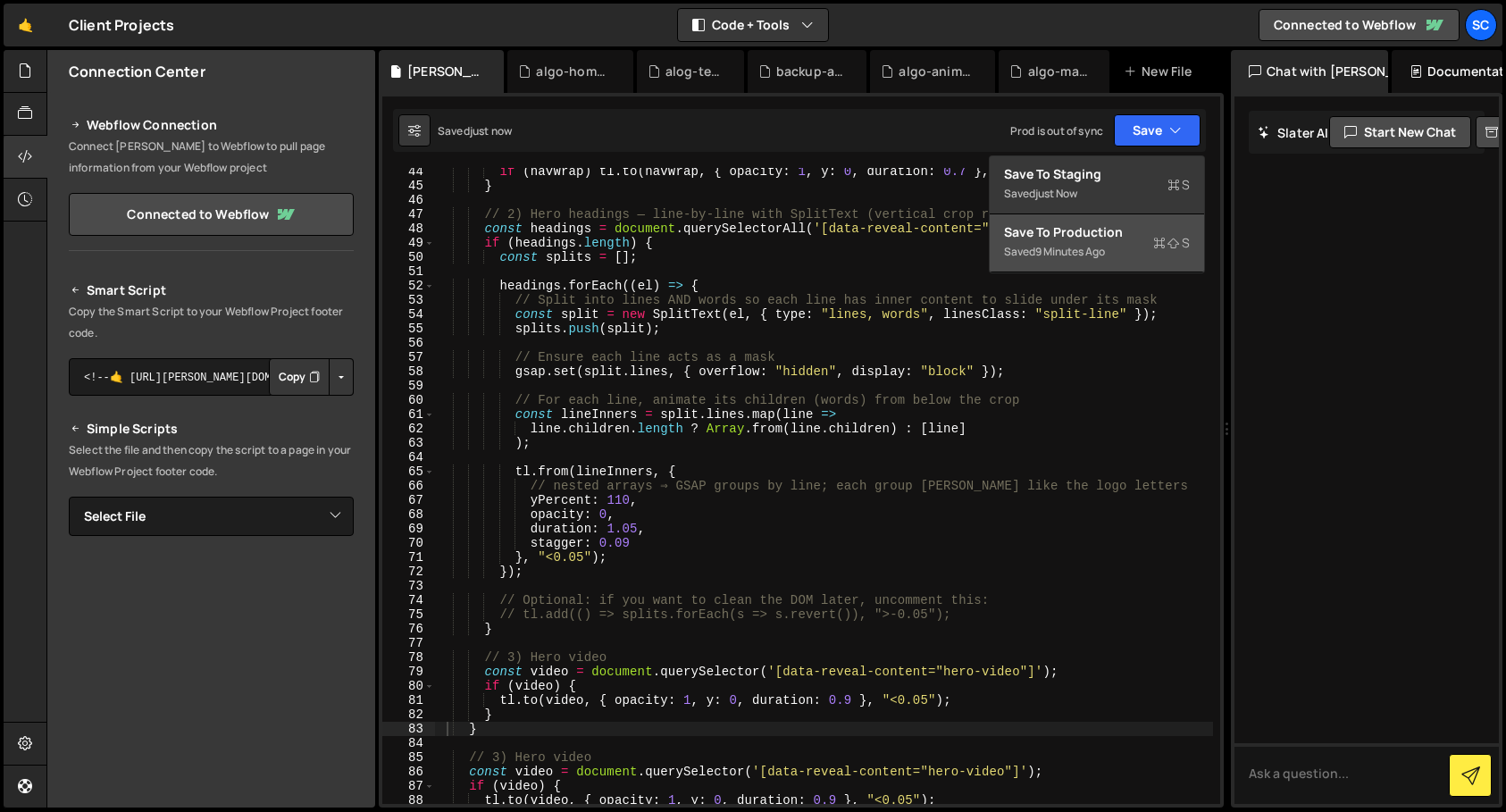
click at [1083, 239] on div "Save to Production S" at bounding box center [1097, 232] width 186 height 17
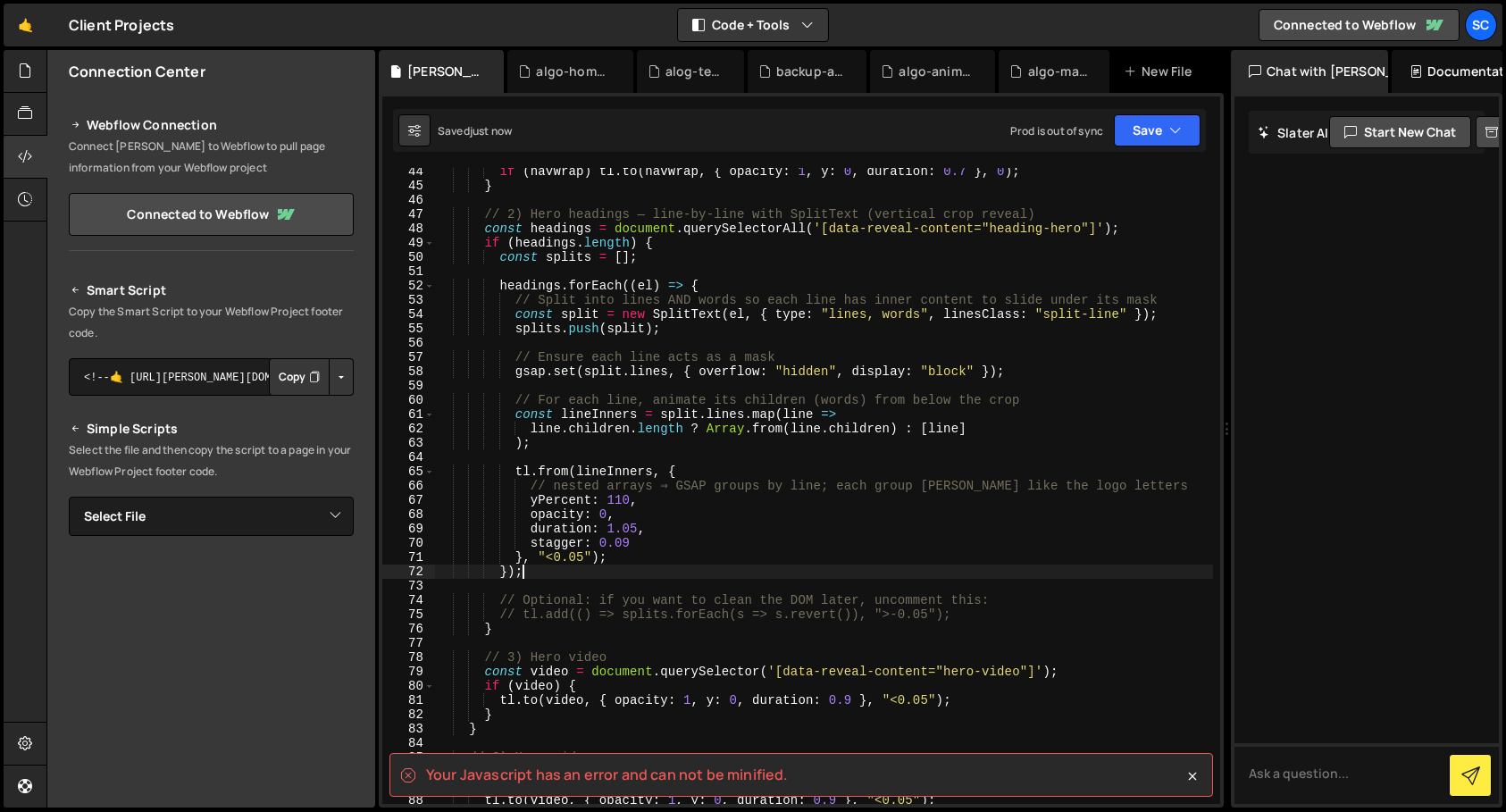
click at [815, 571] on div "if ( navWrap ) tl . to ( navWrap , { opacity : 1 , y : 0 , duration : 0.7 } , 0…" at bounding box center [824, 496] width 778 height 664
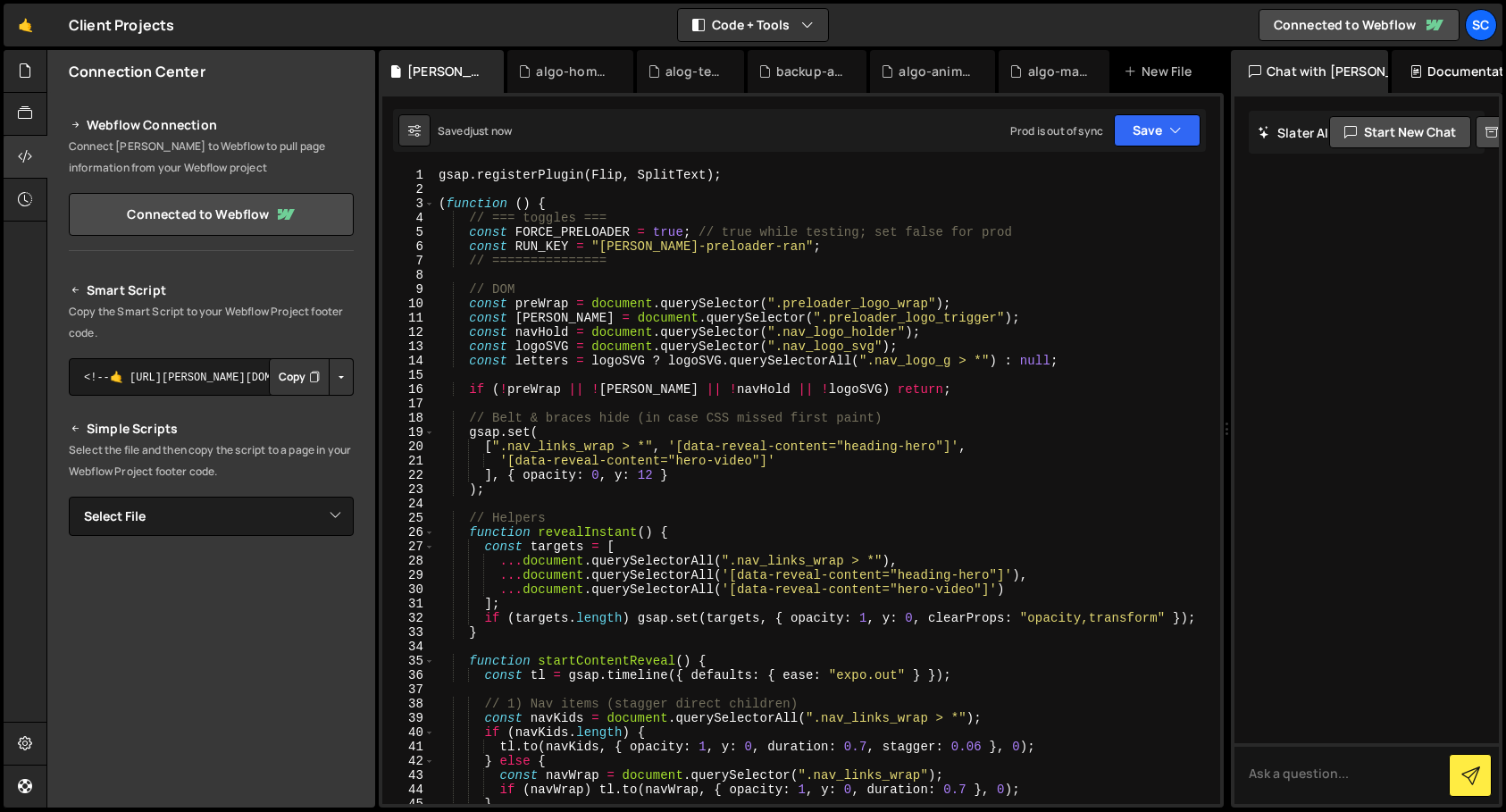
scroll to position [0, 0]
click at [829, 539] on div "gsap . registerPlugin ( Flip , SplitText ) ; ( function ( ) { // === toggles ==…" at bounding box center [824, 500] width 778 height 664
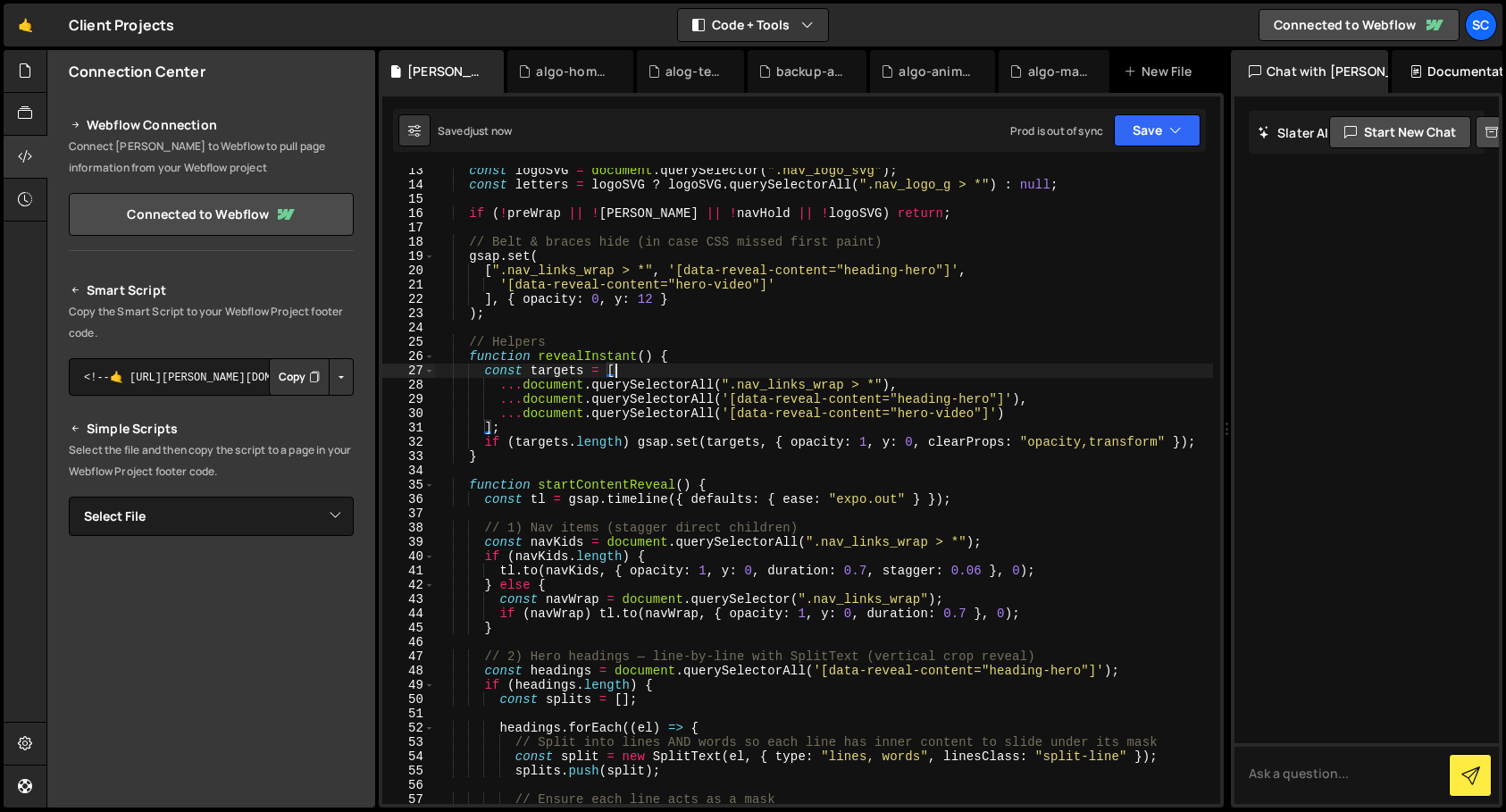
scroll to position [182, 0]
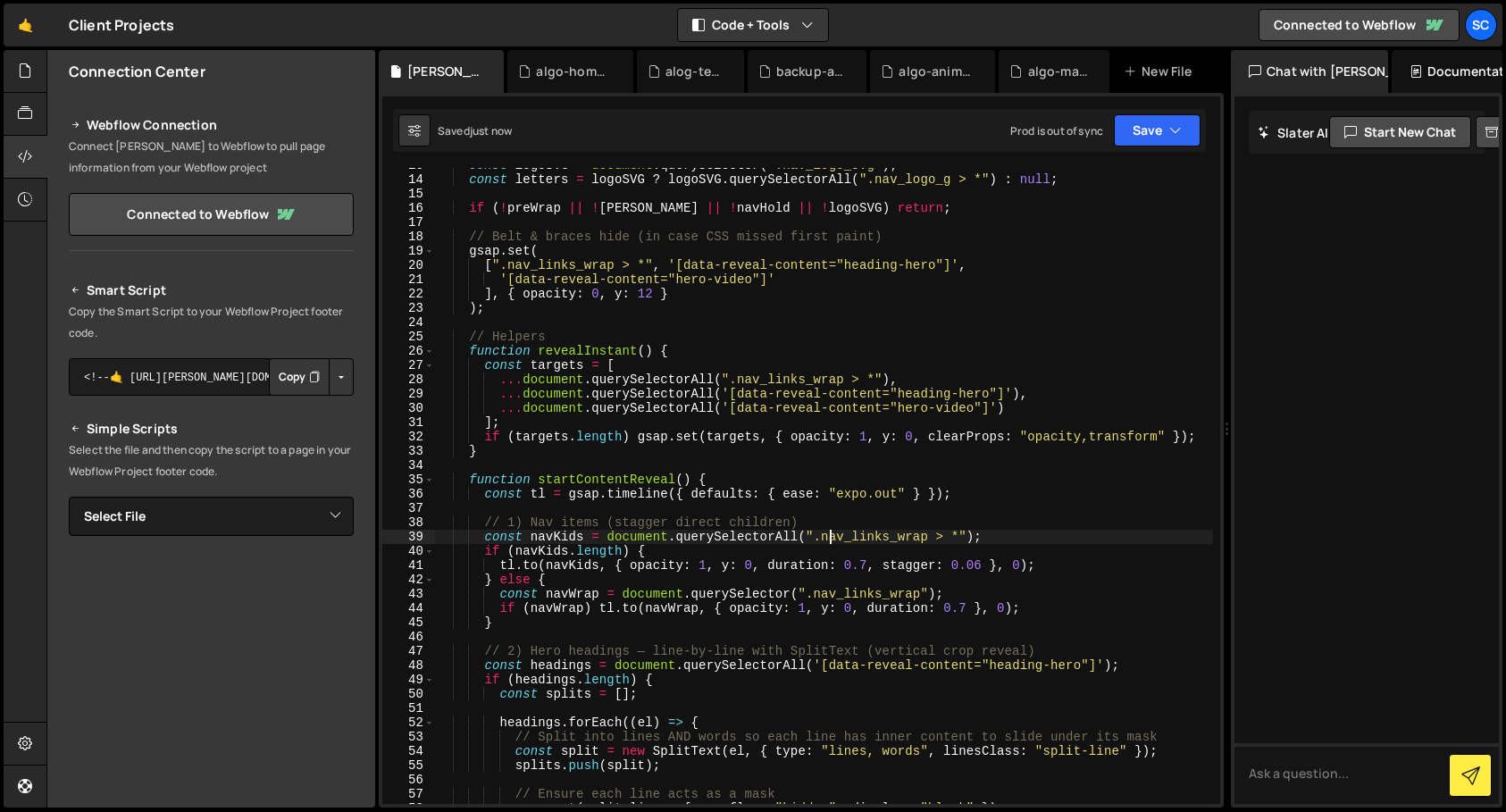
click at [829, 539] on div "const logoSVG = document . querySelector ( ".nav_logo_svg" ) ; const letters = …" at bounding box center [824, 491] width 778 height 664
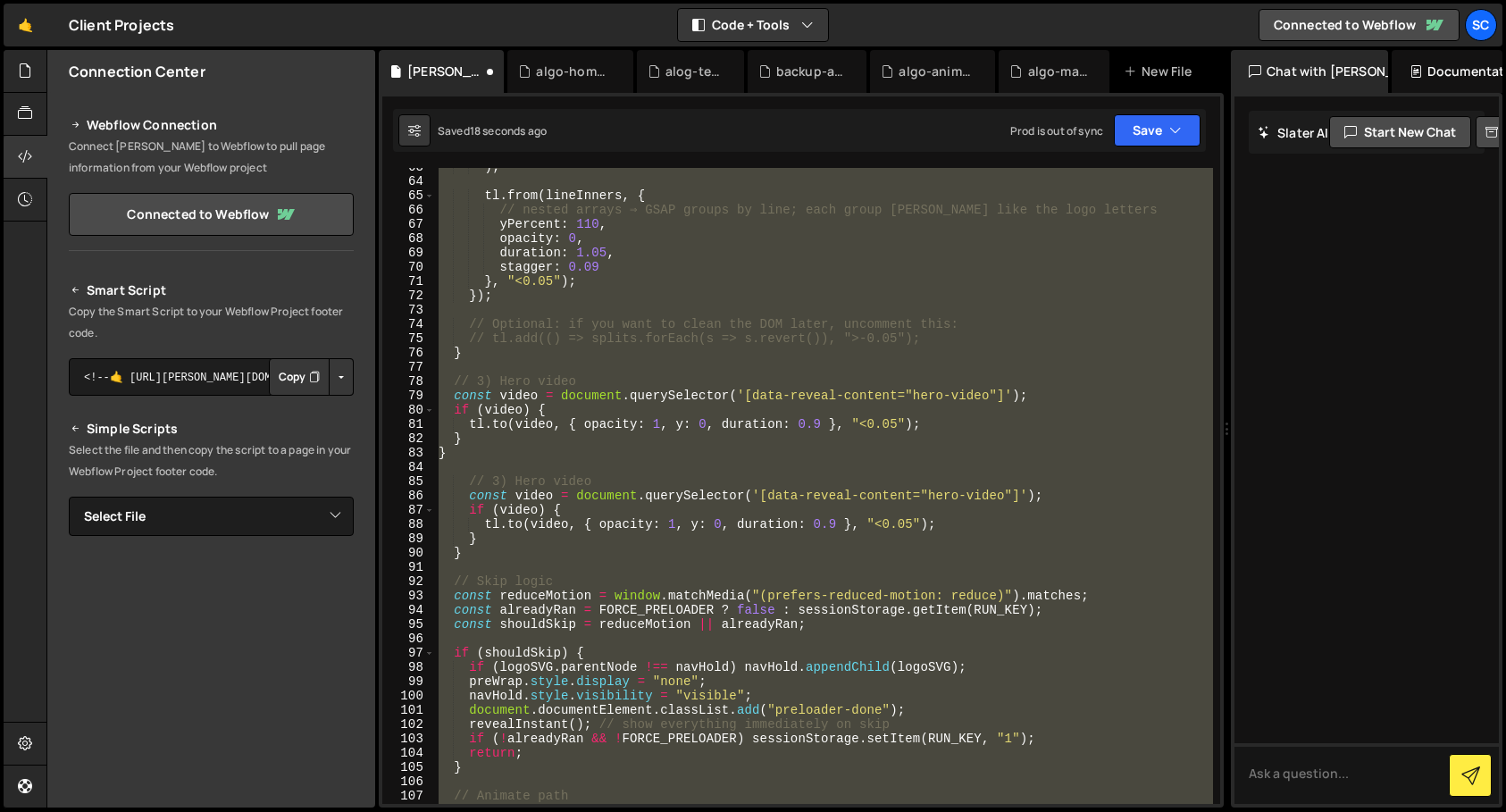
scroll to position [891, 0]
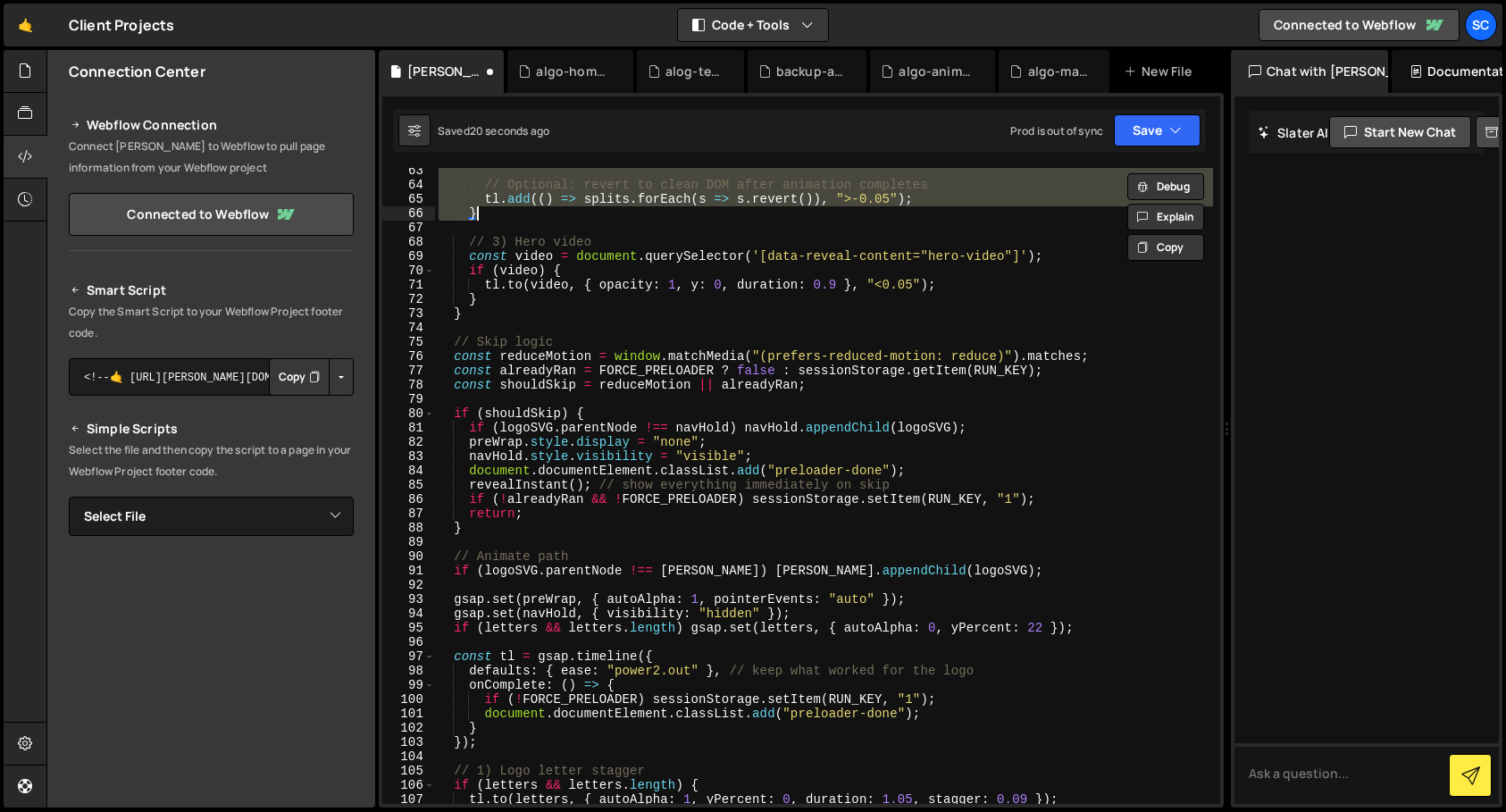
type textarea "}); })();"
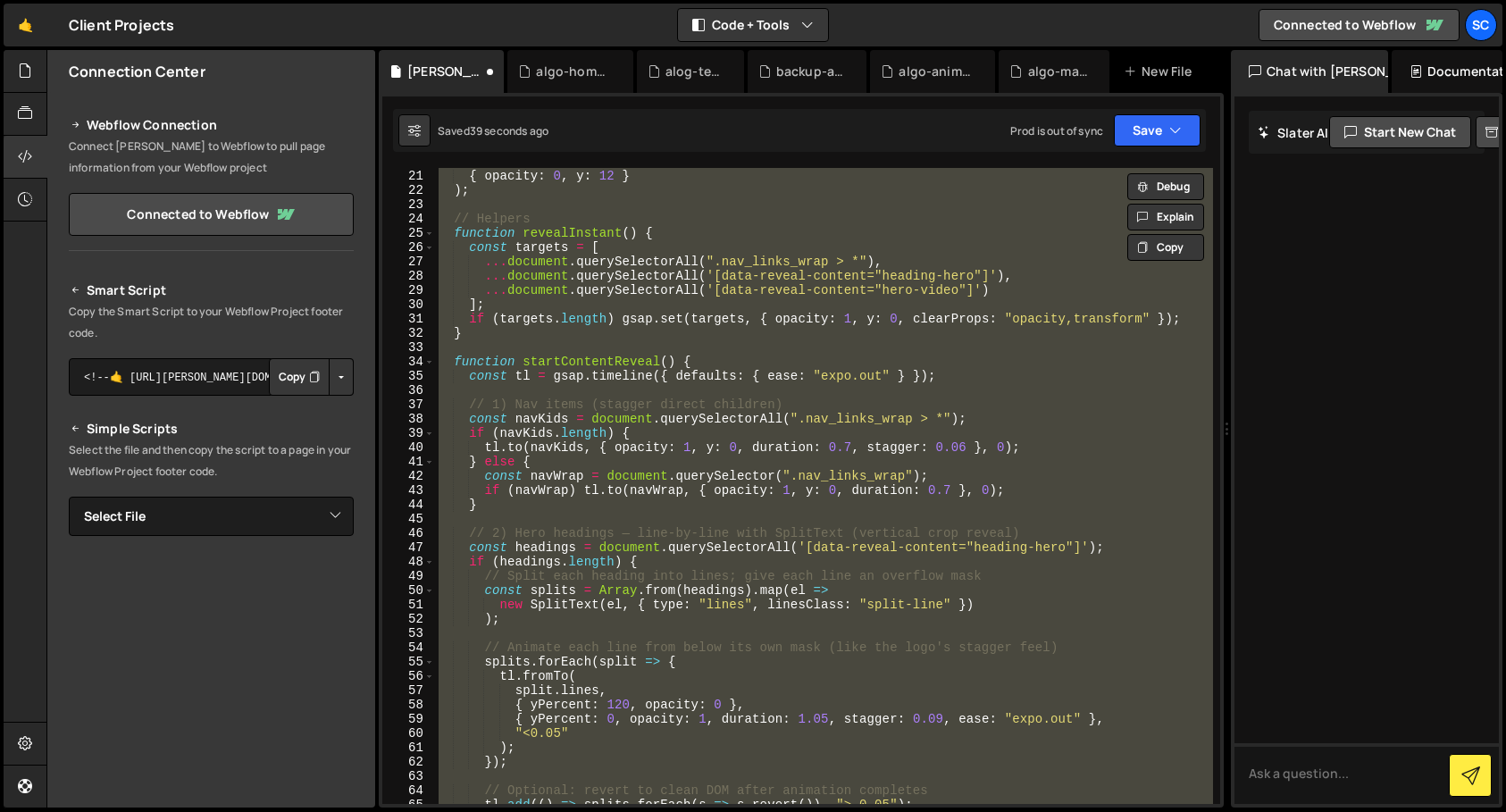
scroll to position [294, 0]
click at [693, 403] on div "[ ".nav_links_wrap > *" , '[data-reveal-content="heading-hero"]' , '[data-revea…" at bounding box center [824, 486] width 778 height 636
paste textarea
type textarea "})();"
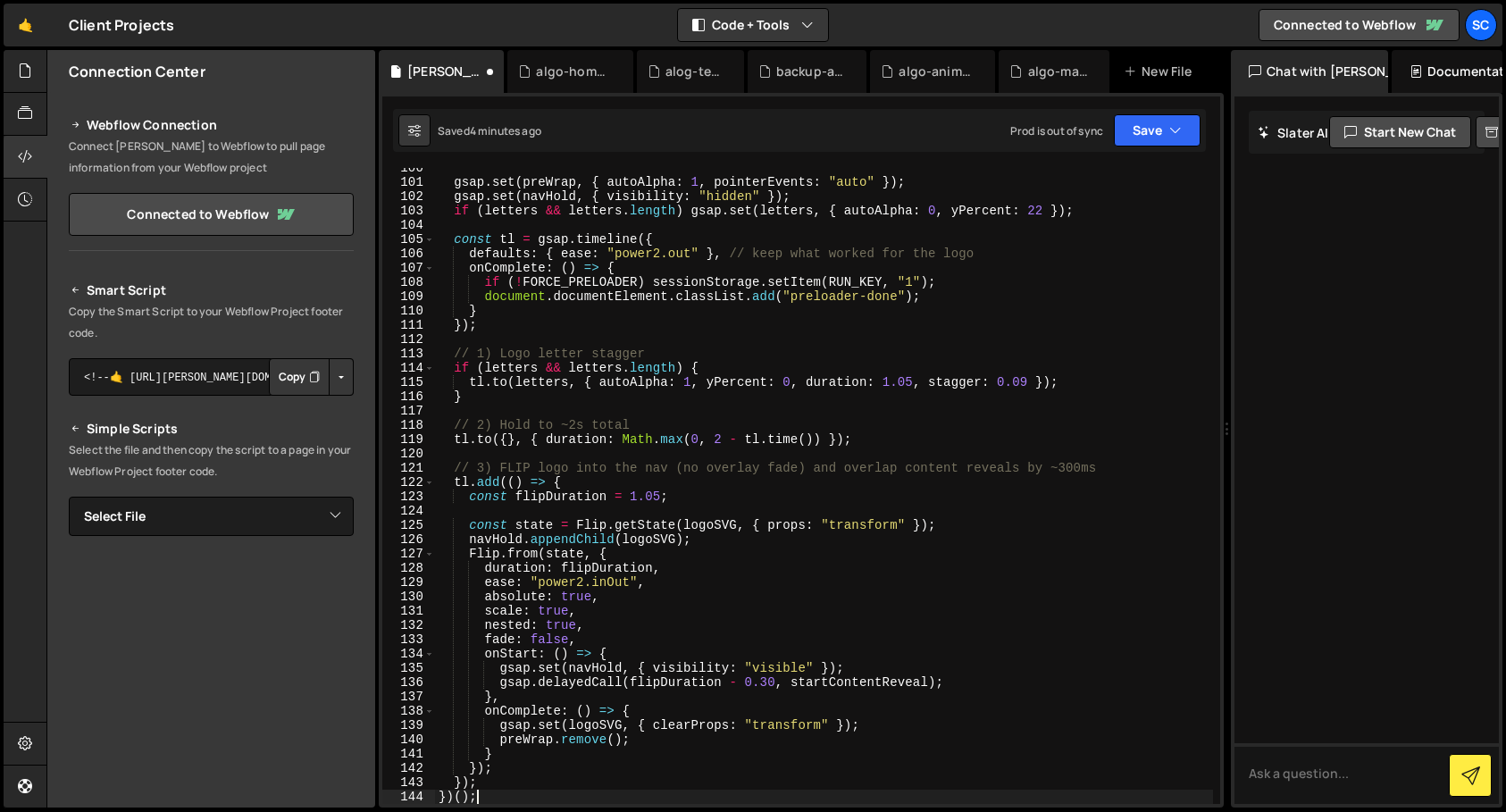
scroll to position [1437, 0]
click at [1177, 128] on icon "button" at bounding box center [1176, 130] width 13 height 17
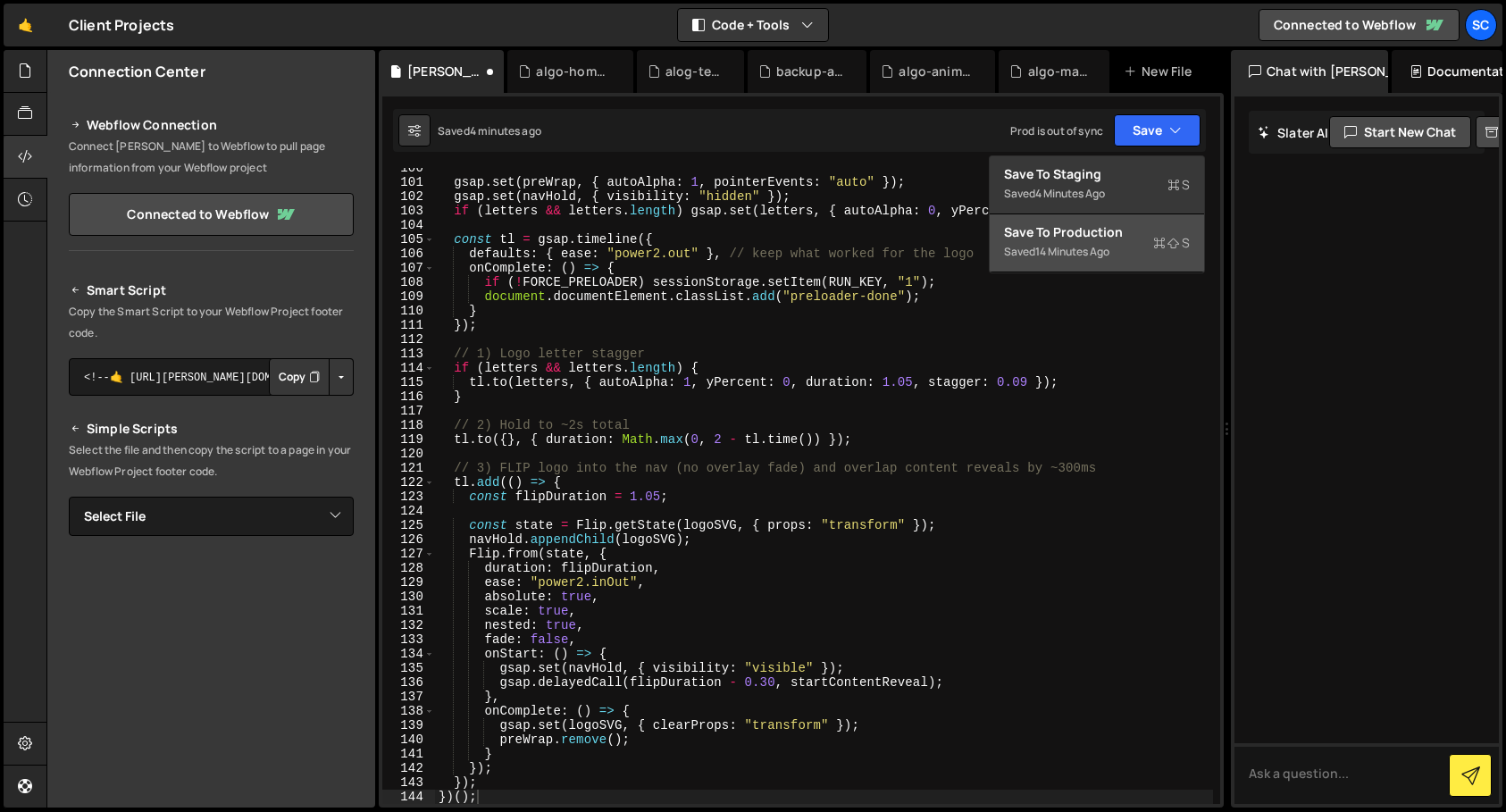
click at [1137, 234] on div "Save to Production S" at bounding box center [1097, 232] width 186 height 17
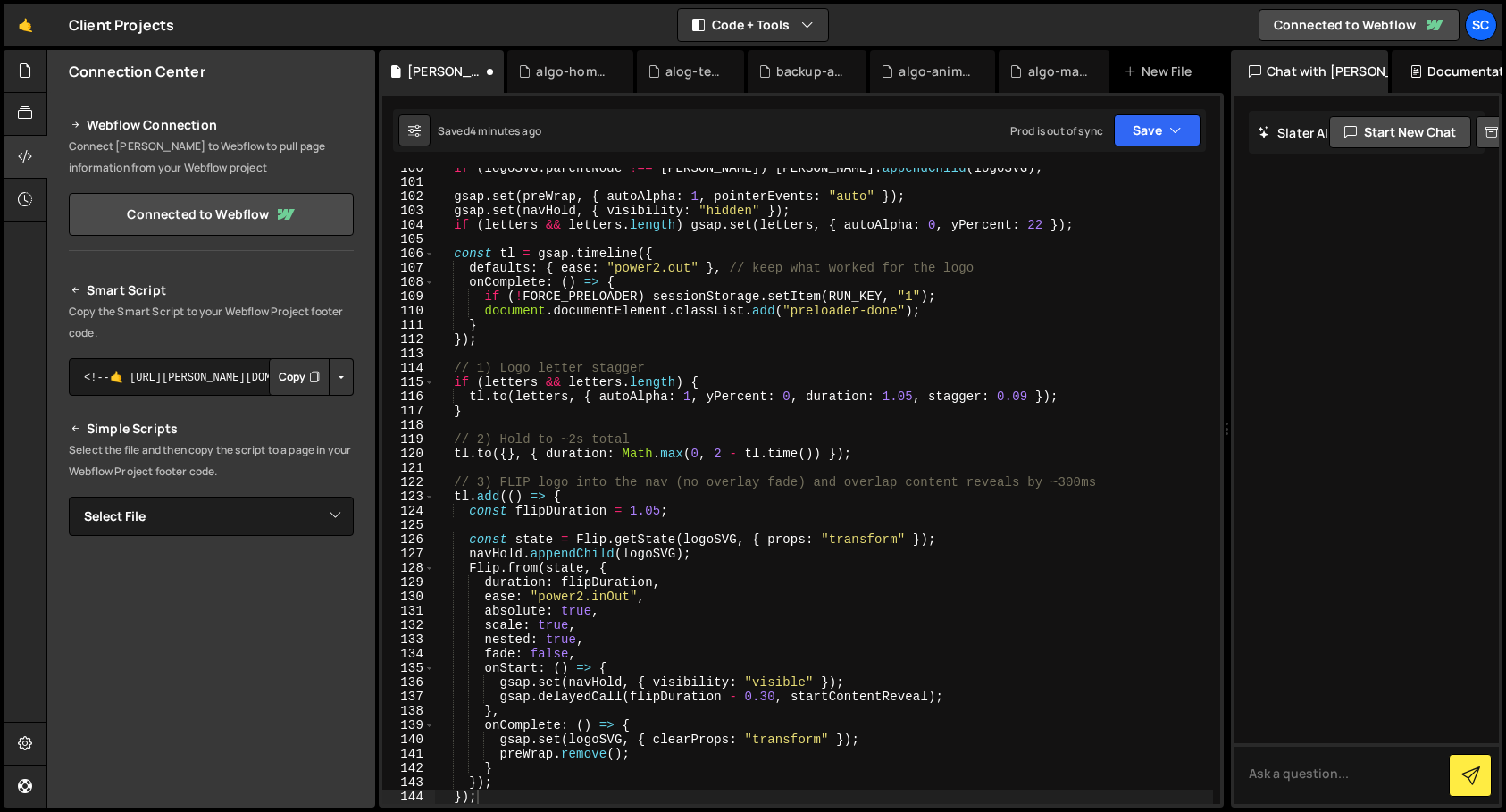
scroll to position [1422, 0]
click at [706, 348] on div "if ( logoSVG . parentNode !== [PERSON_NAME] ) [PERSON_NAME] . appendChild ( log…" at bounding box center [824, 493] width 778 height 664
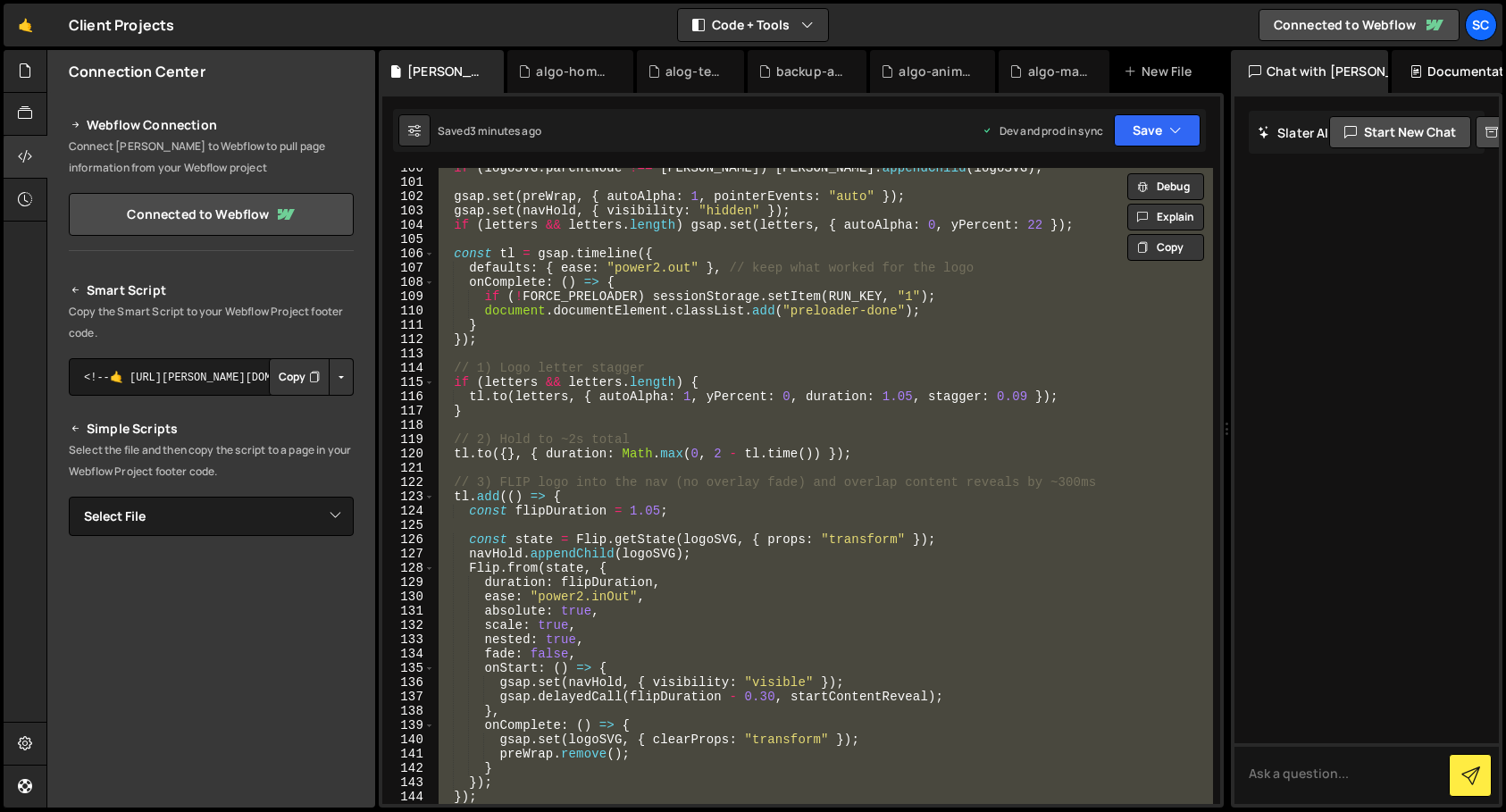
paste textarea
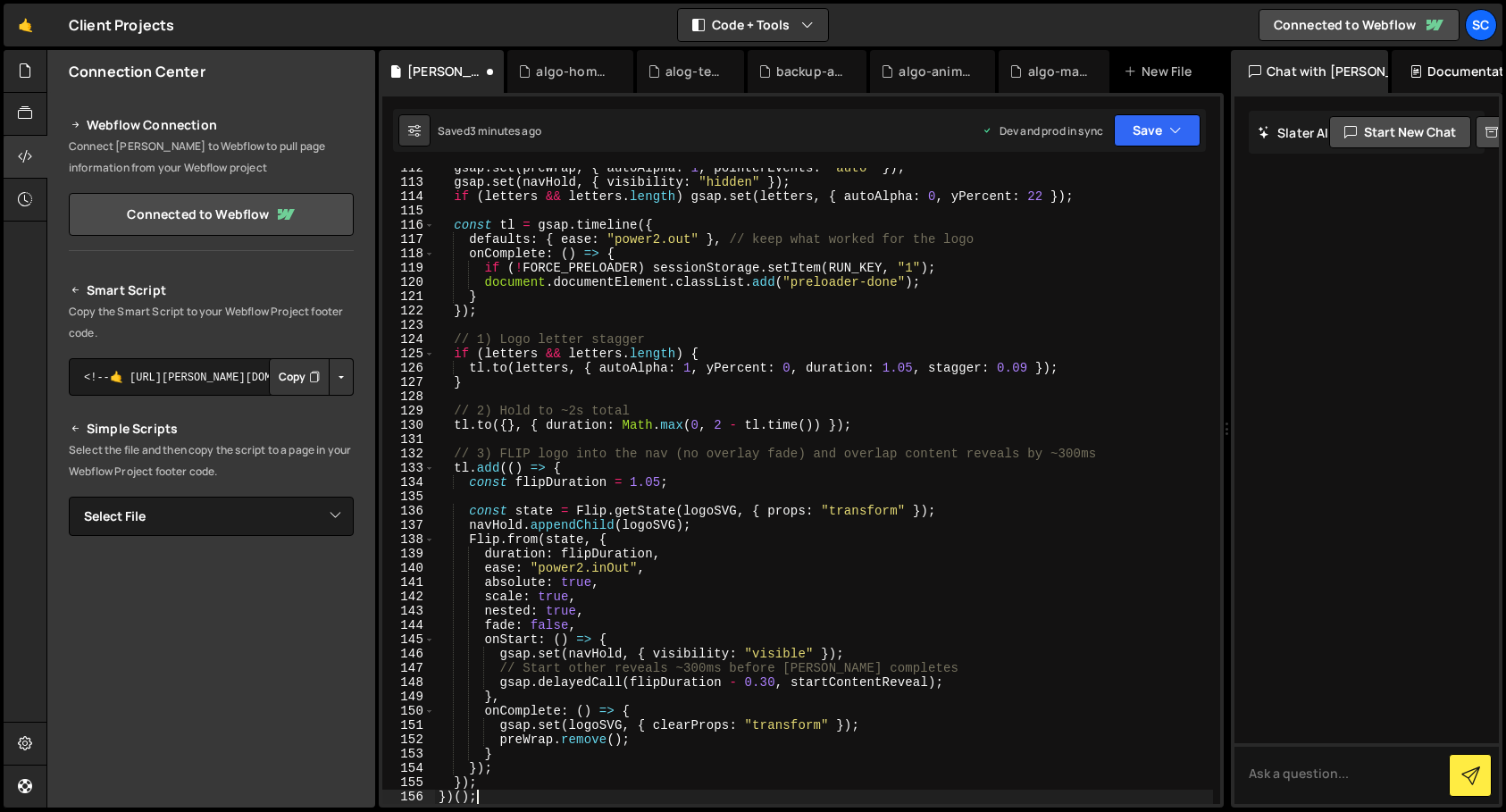
scroll to position [1607, 0]
click at [1167, 129] on button "Save" at bounding box center [1157, 130] width 86 height 32
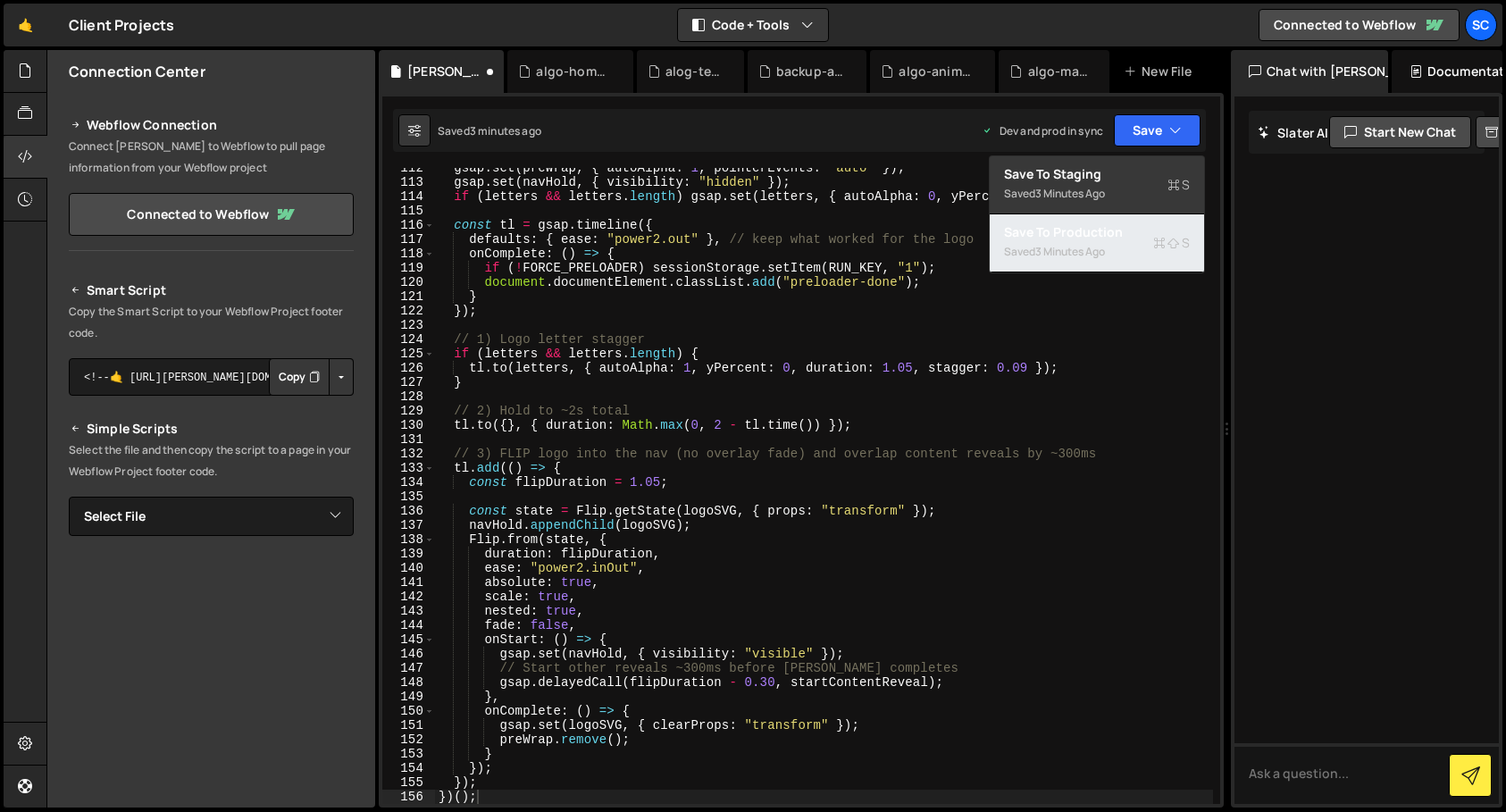
click at [1104, 231] on div "Save to Production S" at bounding box center [1097, 232] width 186 height 17
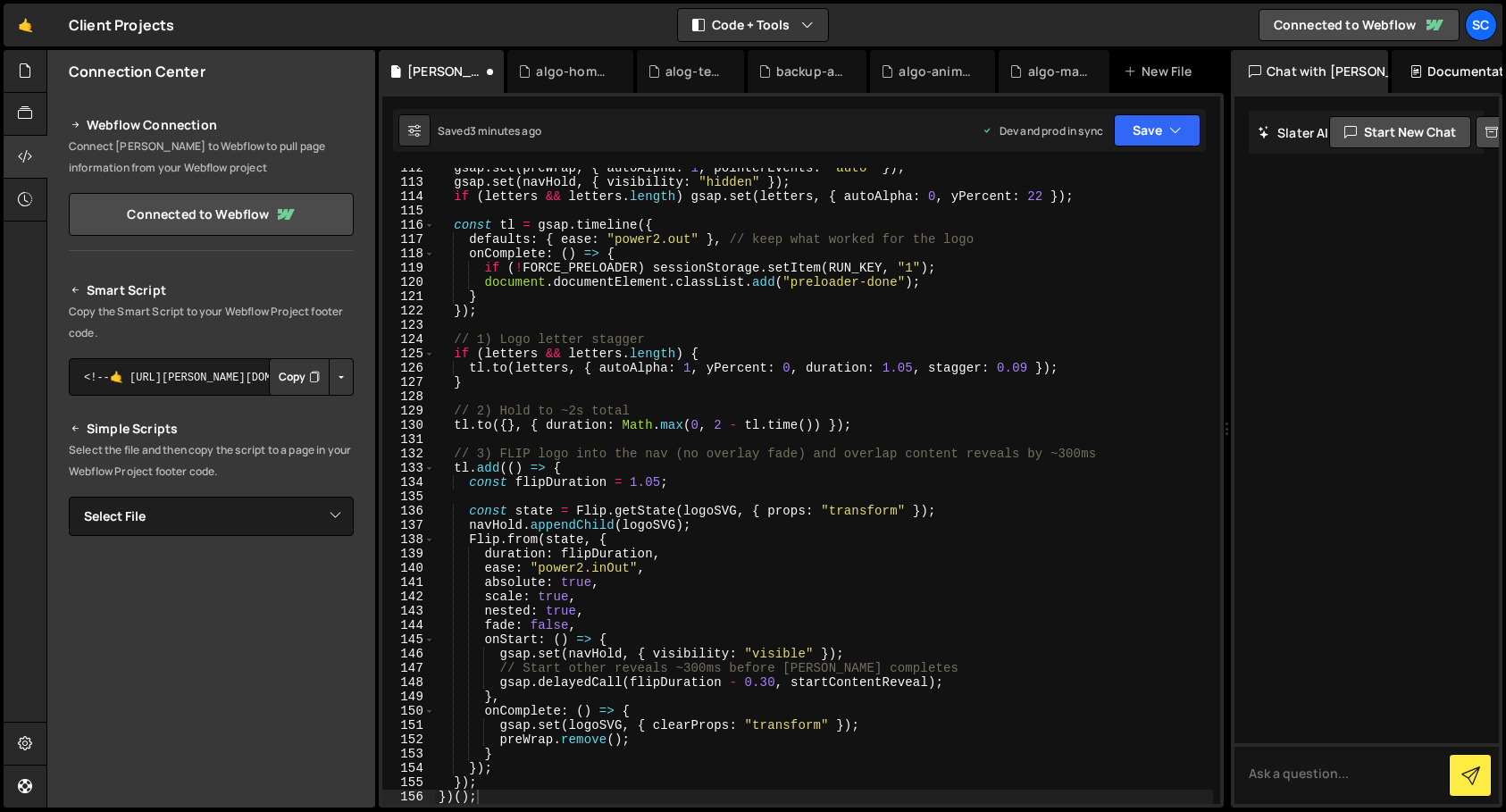
scroll to position [1593, 0]
click at [827, 314] on div "gsap . set ( preWrap , { autoAlpha : 1 , pointerEvents : "auto" }) ; gsap . set…" at bounding box center [824, 493] width 778 height 664
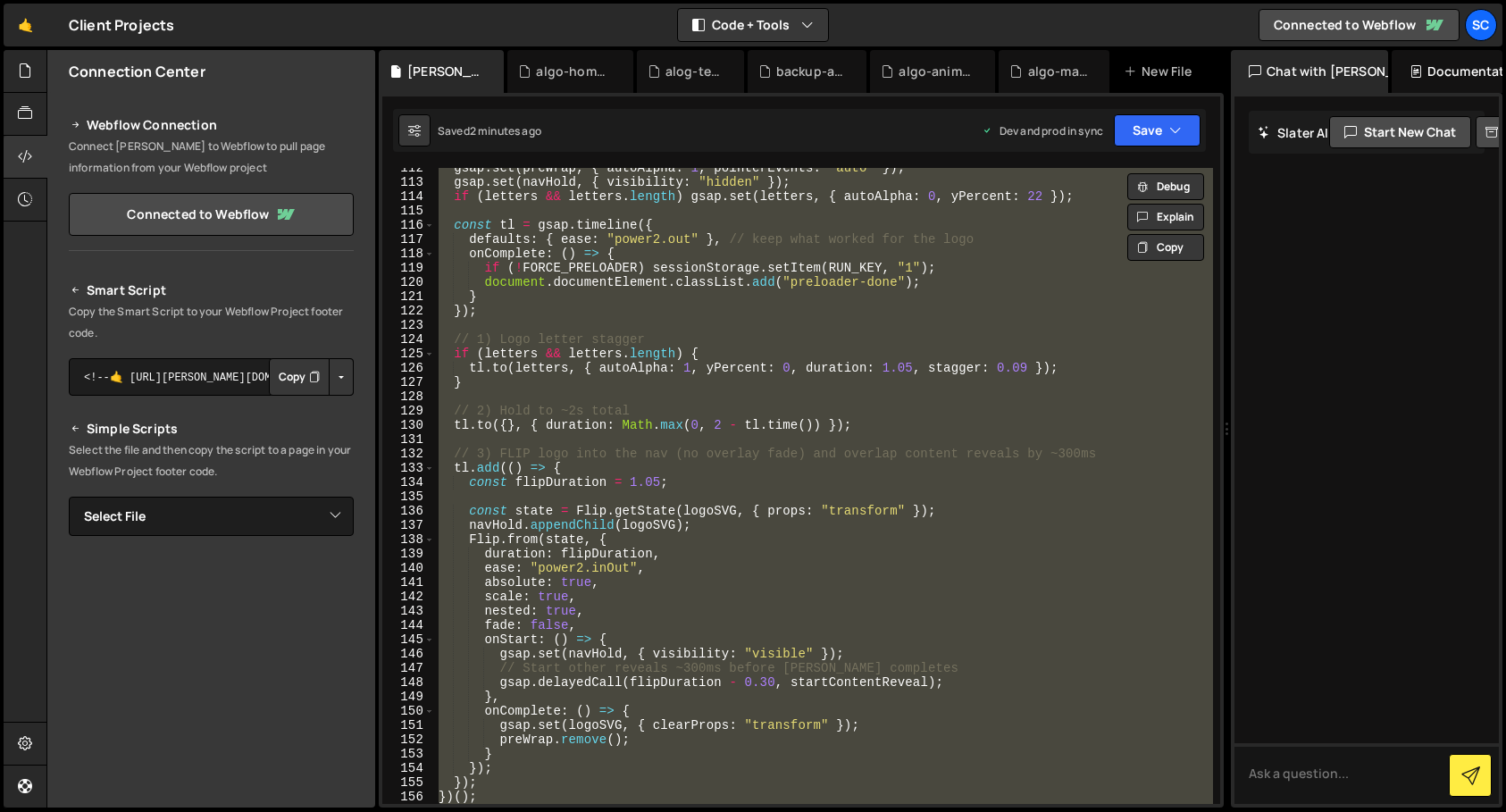
paste textarea
type textarea "})();"
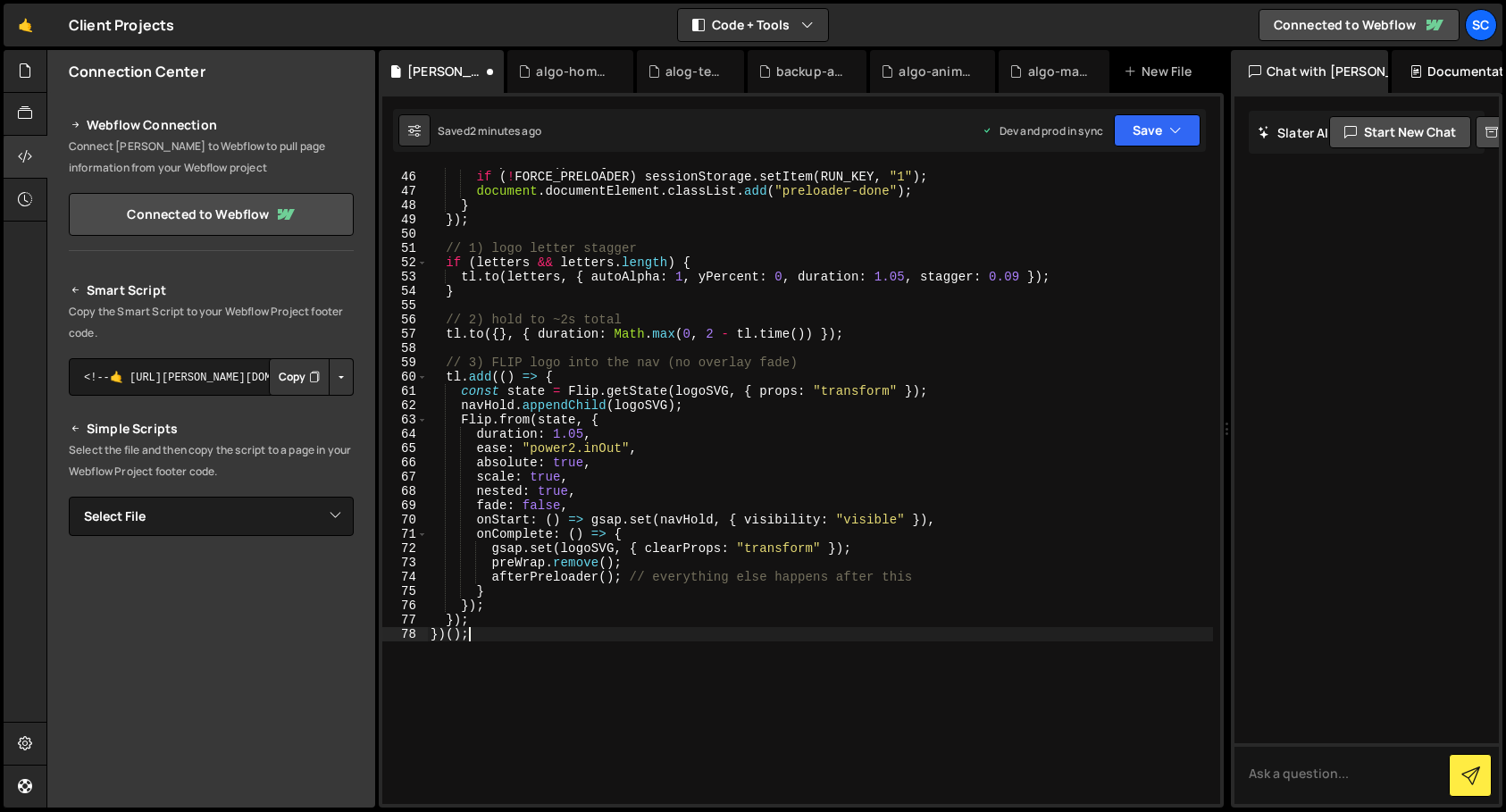
scroll to position [0, 0]
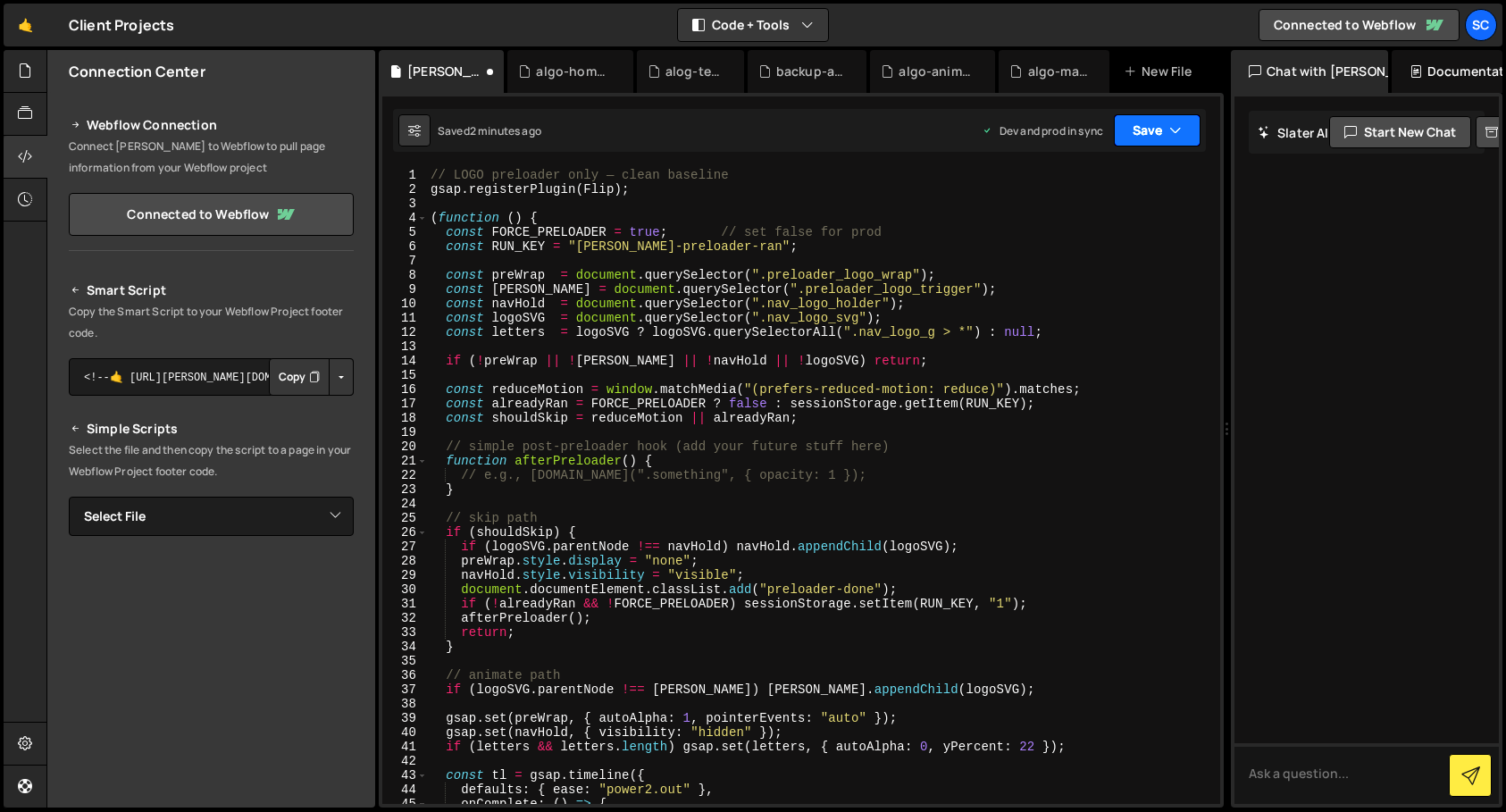
drag, startPoint x: 1161, startPoint y: 127, endPoint x: 1156, endPoint y: 157, distance: 30.4
click at [1161, 127] on button "Save" at bounding box center [1157, 130] width 86 height 32
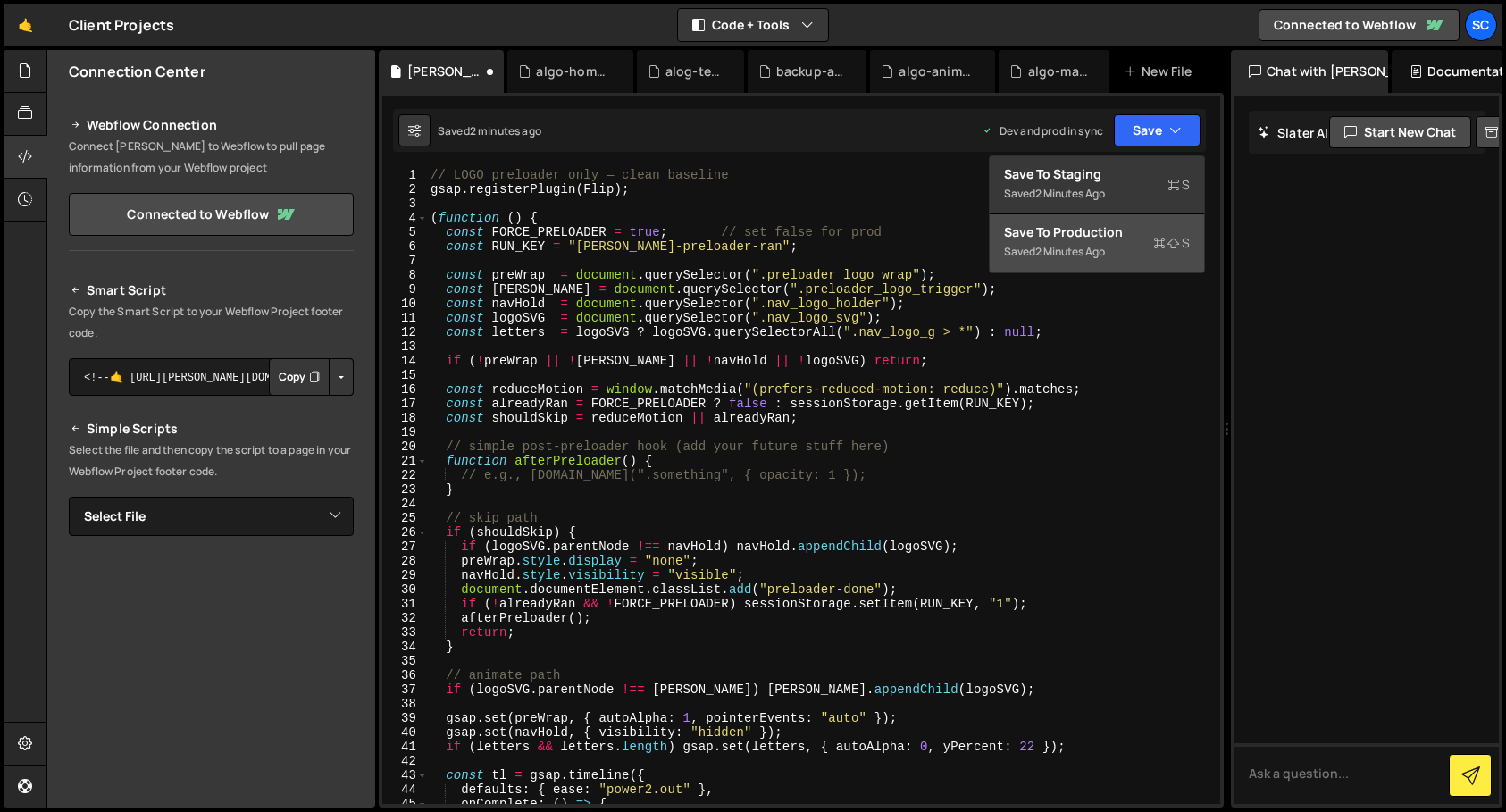
click at [1098, 233] on div "Save to Production S" at bounding box center [1097, 232] width 186 height 17
